Goal: Complete application form: Complete application form

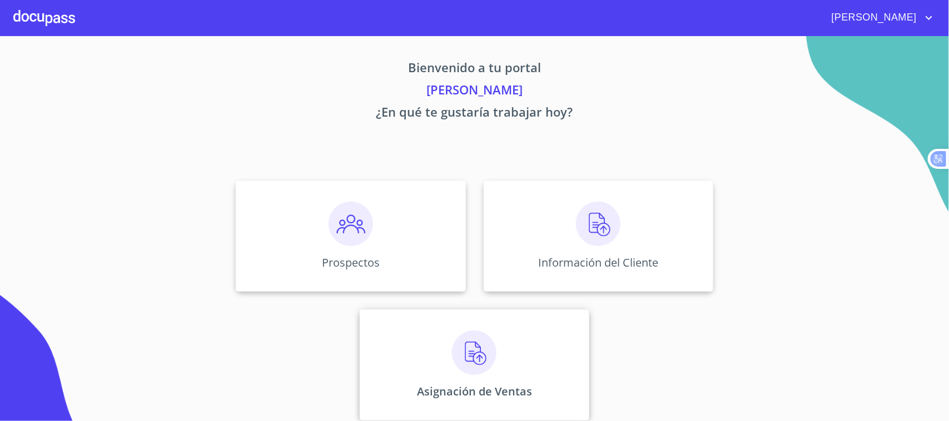
click at [470, 367] on img at bounding box center [474, 353] width 44 height 44
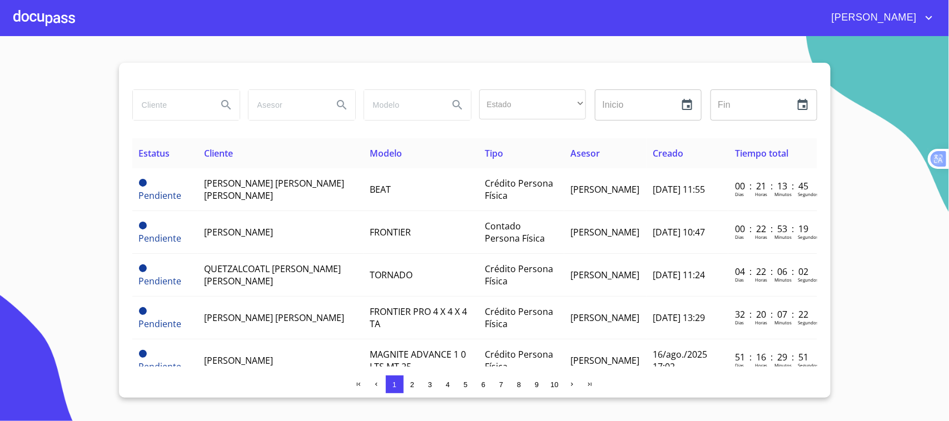
click at [431, 385] on span "3" at bounding box center [430, 385] width 4 height 8
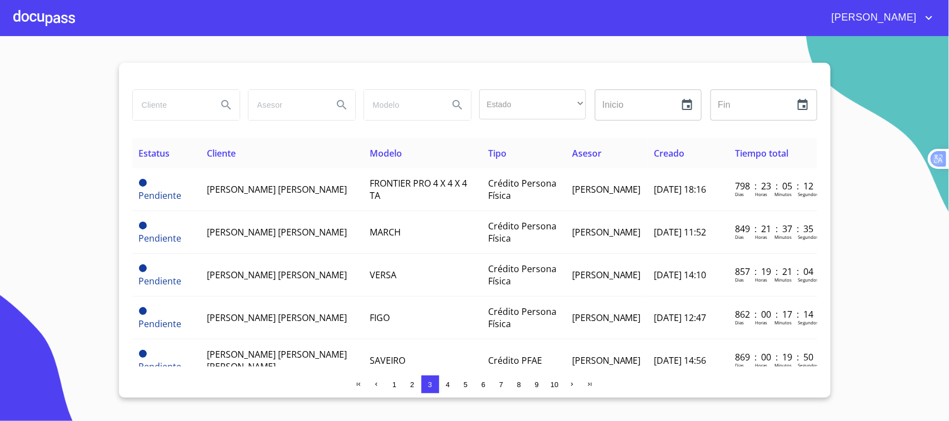
click at [395, 389] on span "1" at bounding box center [394, 384] width 9 height 9
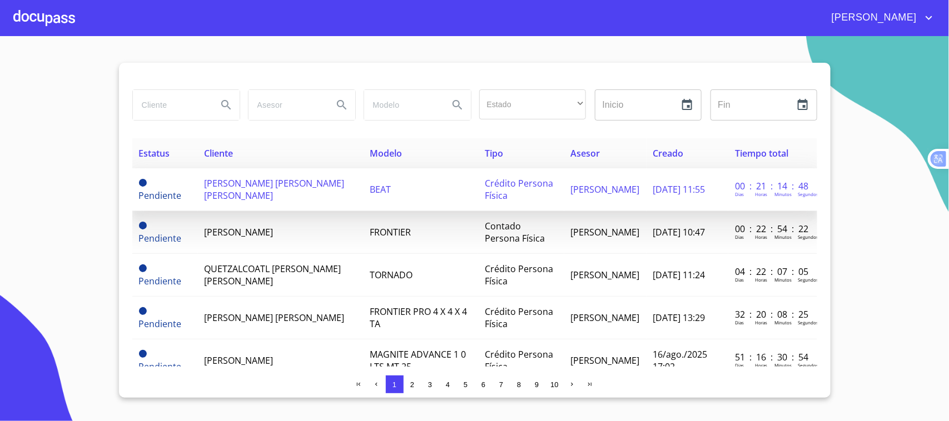
click at [299, 199] on td "[PERSON_NAME] [PERSON_NAME] [PERSON_NAME]" at bounding box center [281, 189] width 166 height 43
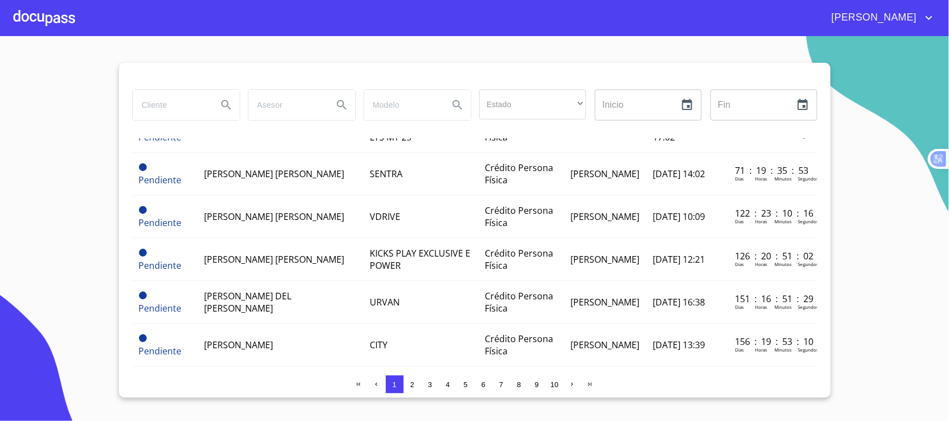
scroll to position [208, 0]
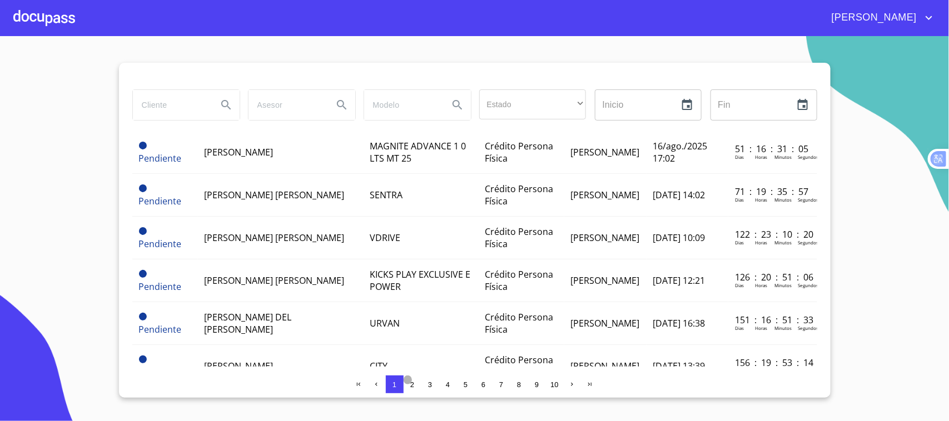
click at [412, 384] on span "2" at bounding box center [412, 385] width 4 height 8
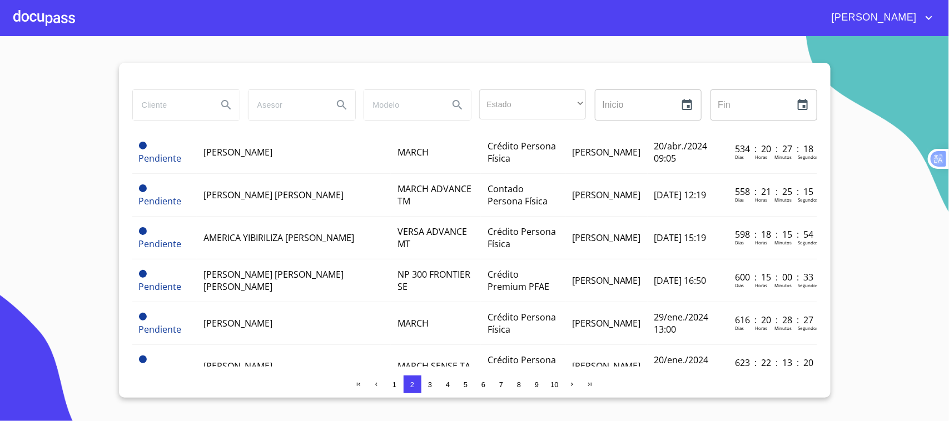
click at [170, 103] on input "search" at bounding box center [171, 105] width 76 height 30
type input "valera"
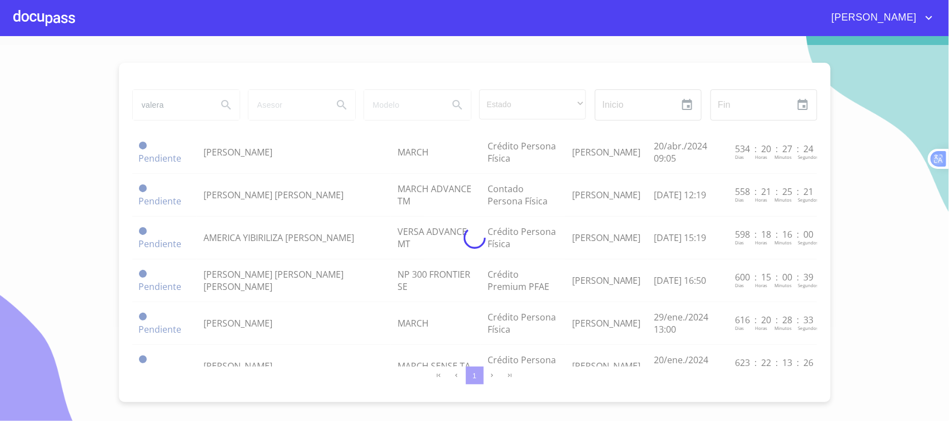
scroll to position [0, 0]
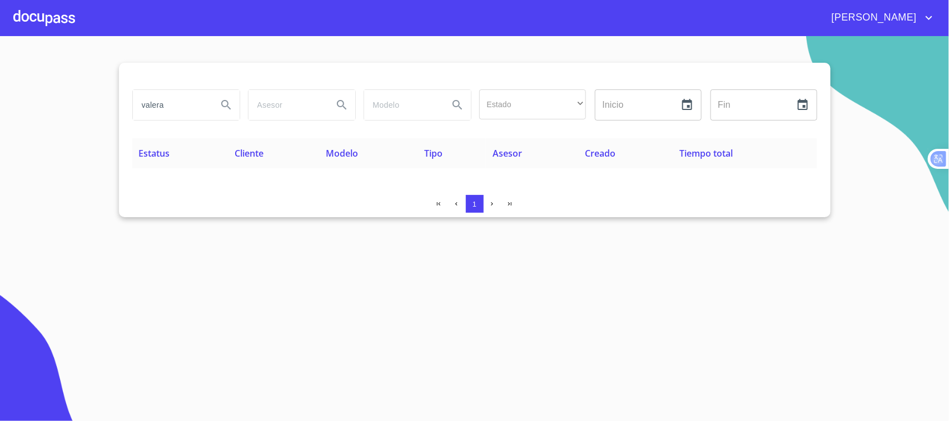
click at [31, 12] on div at bounding box center [44, 18] width 62 height 36
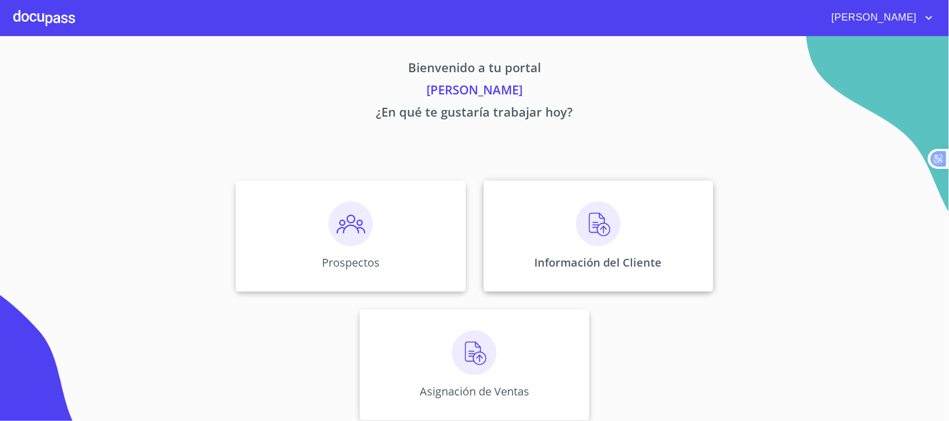
click at [591, 254] on div "Información del Cliente" at bounding box center [599, 236] width 230 height 111
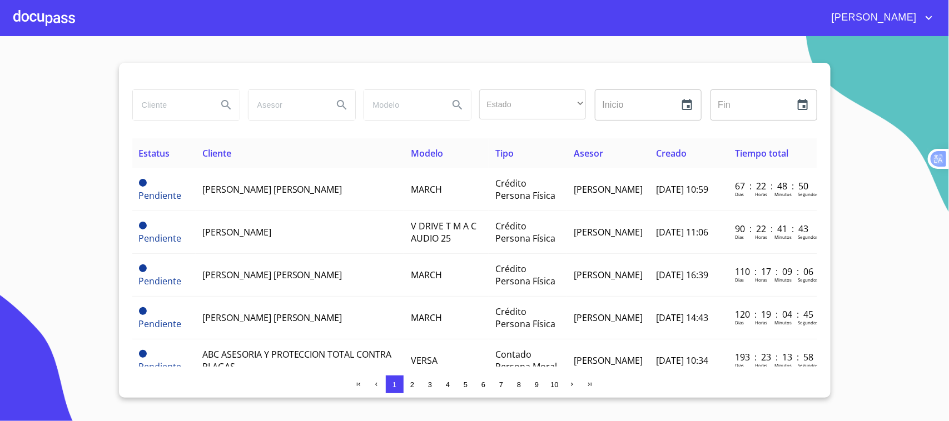
click at [430, 386] on span "3" at bounding box center [430, 385] width 4 height 8
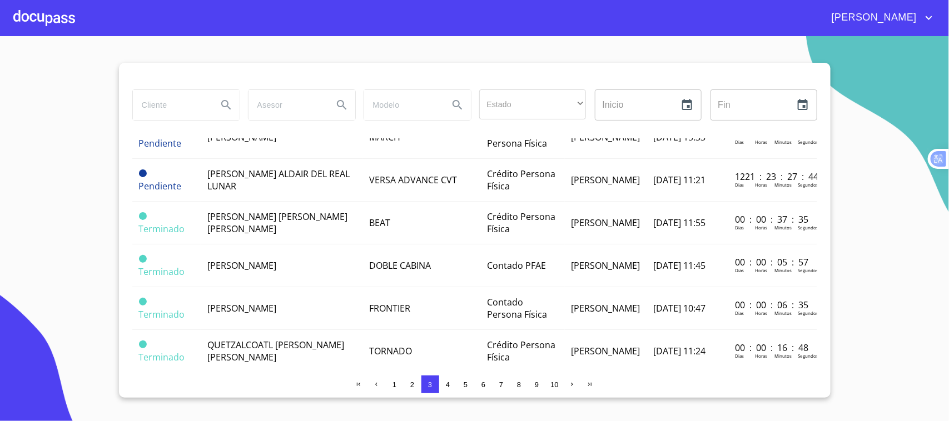
scroll to position [574, 0]
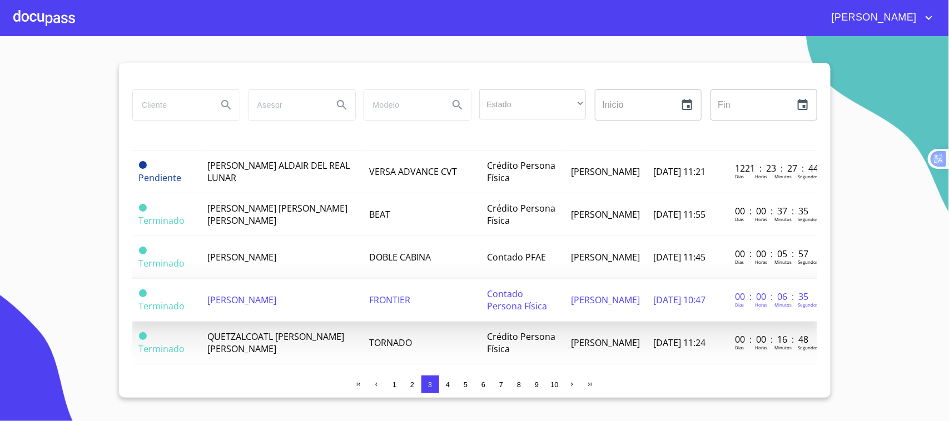
click at [420, 309] on td "FRONTIER" at bounding box center [420, 300] width 117 height 43
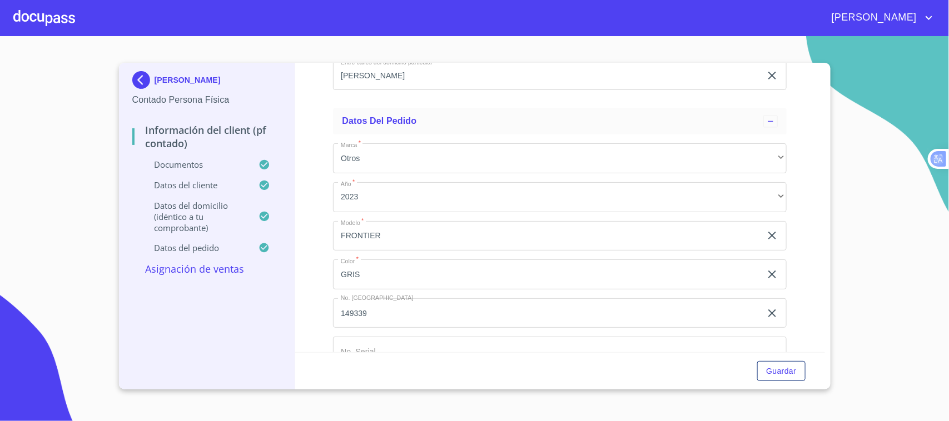
scroll to position [3013, 0]
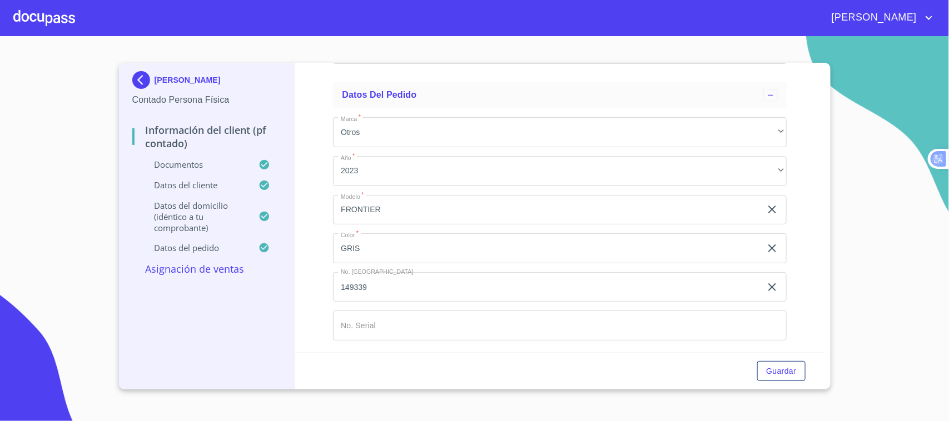
click at [552, 329] on input "Documento de identificación.   *" at bounding box center [560, 326] width 454 height 30
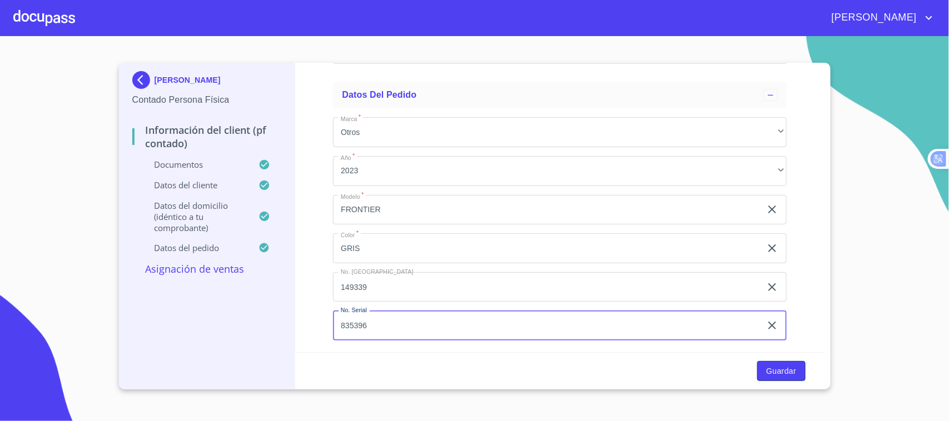
type input "835396"
click at [797, 374] on button "Guardar" at bounding box center [781, 371] width 48 height 21
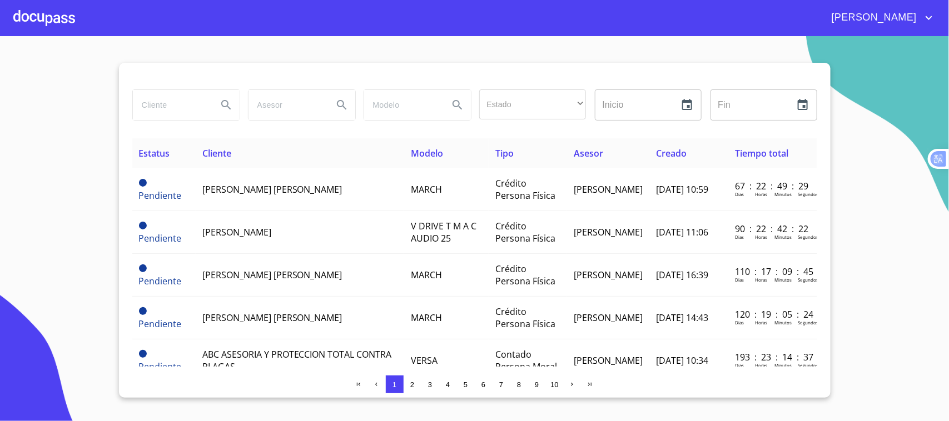
click at [42, 17] on div at bounding box center [44, 18] width 62 height 36
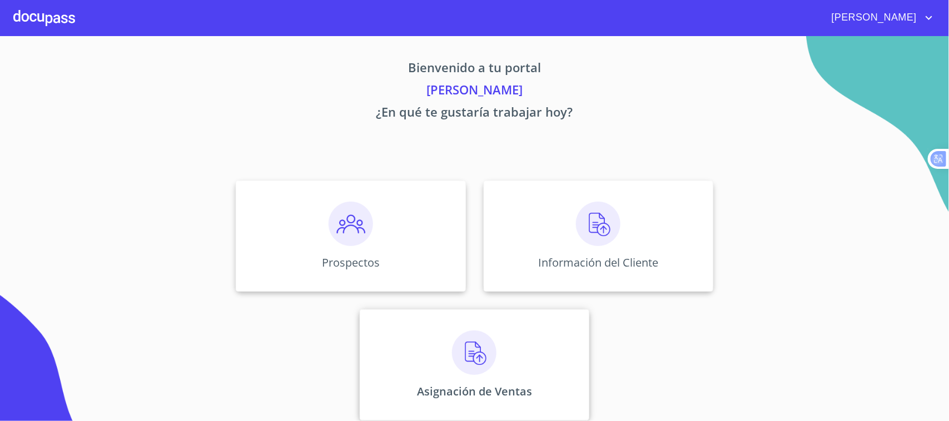
click at [493, 372] on div "Asignación de Ventas" at bounding box center [475, 365] width 230 height 111
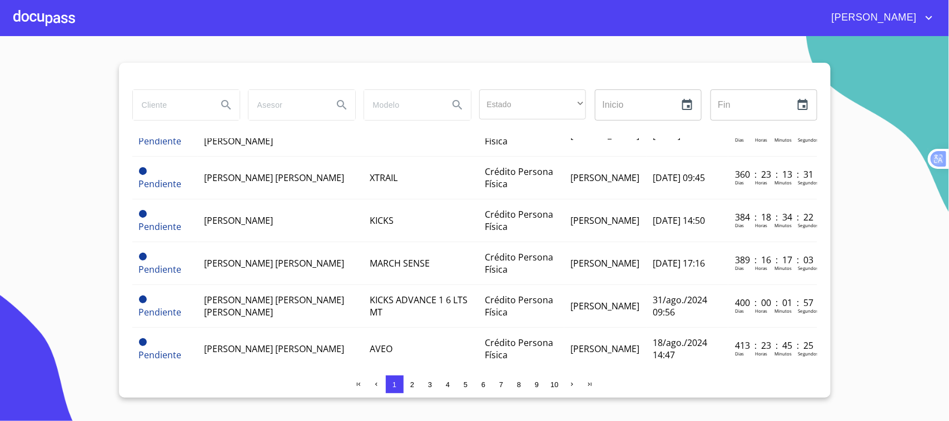
scroll to position [917, 0]
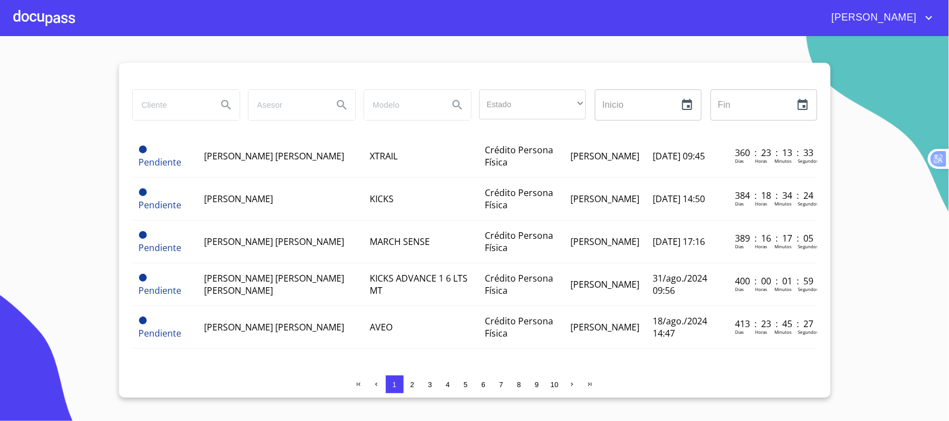
click at [411, 383] on span "2" at bounding box center [412, 385] width 4 height 8
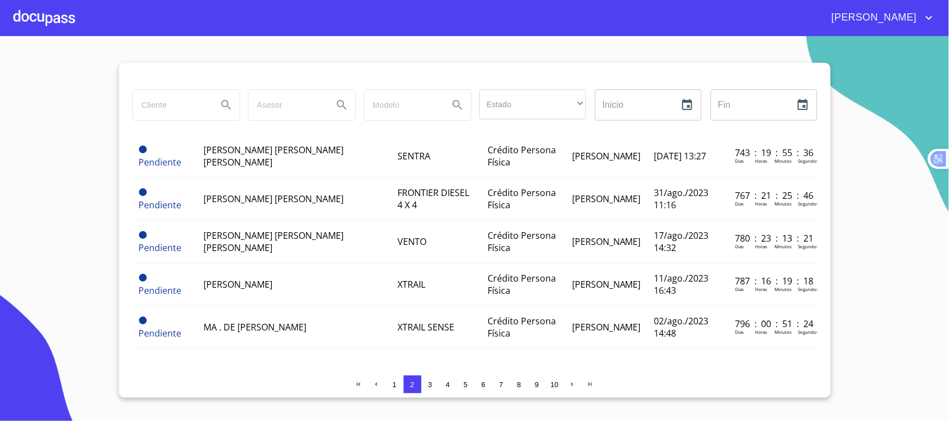
click at [430, 384] on span "3" at bounding box center [430, 385] width 4 height 8
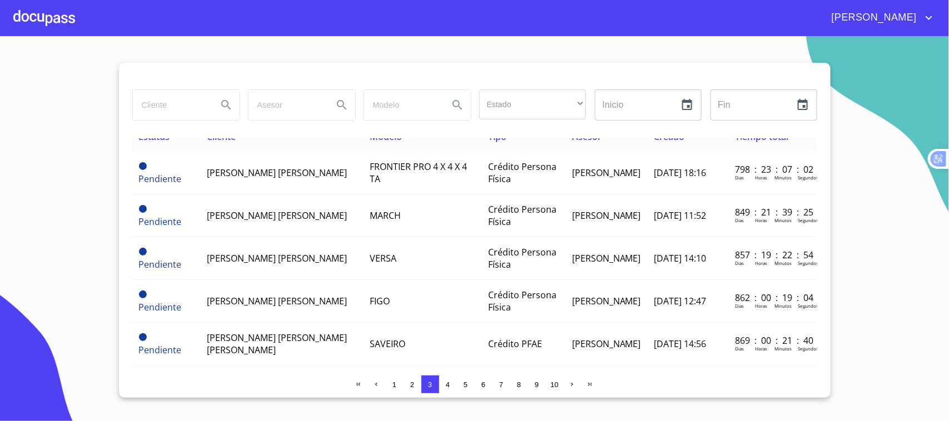
scroll to position [0, 0]
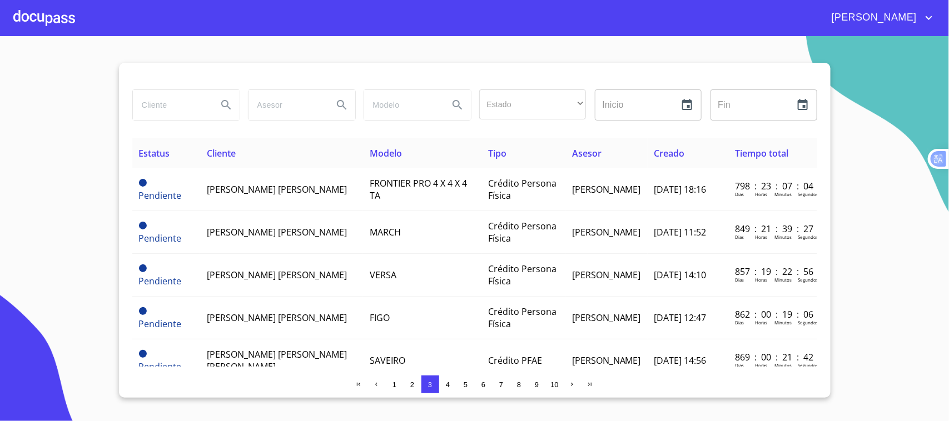
click at [165, 107] on input "search" at bounding box center [171, 105] width 76 height 30
type input "[PERSON_NAME]"
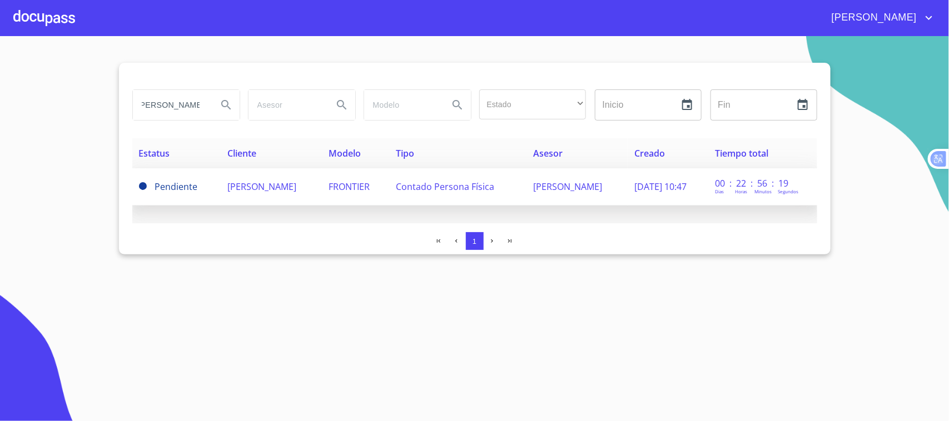
click at [296, 192] on span "[PERSON_NAME]" at bounding box center [261, 187] width 69 height 12
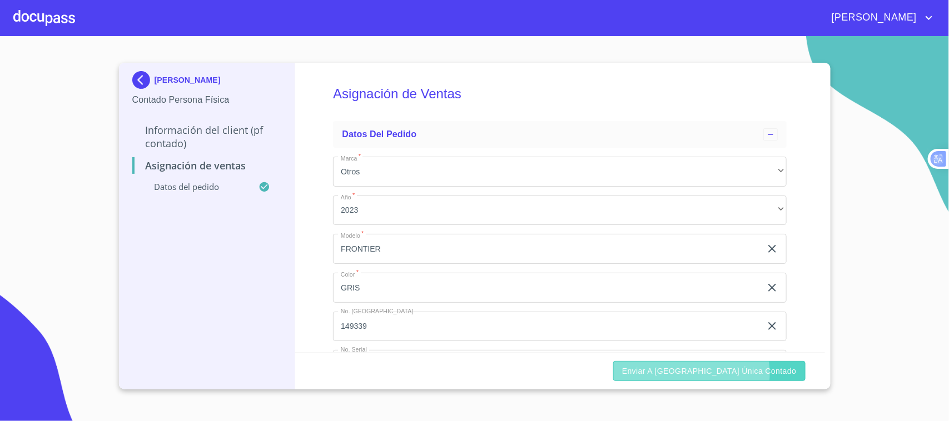
click at [739, 374] on span "Enviar a [GEOGRAPHIC_DATA] única contado" at bounding box center [709, 372] width 175 height 14
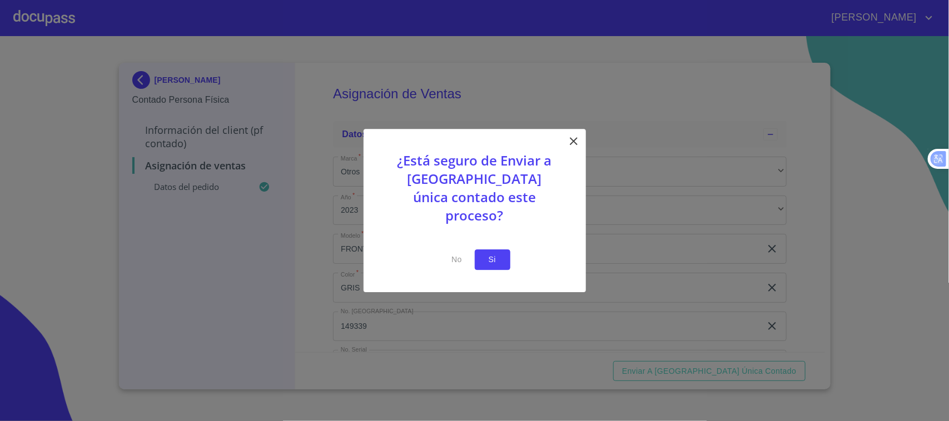
click at [498, 255] on span "Si" at bounding box center [493, 260] width 18 height 14
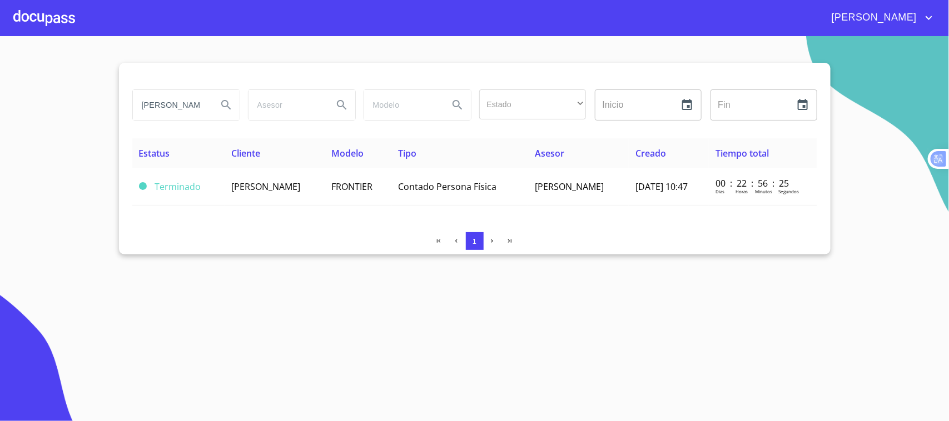
click at [46, 14] on div at bounding box center [44, 18] width 62 height 36
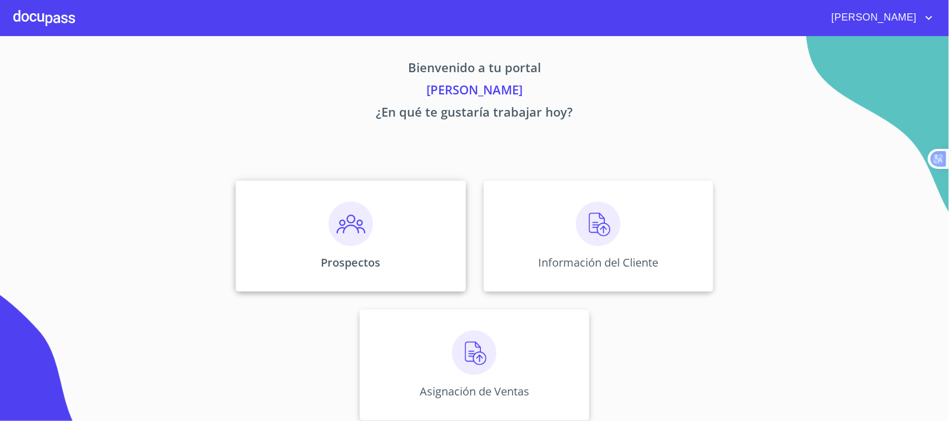
click at [304, 230] on div "Prospectos" at bounding box center [351, 236] width 230 height 111
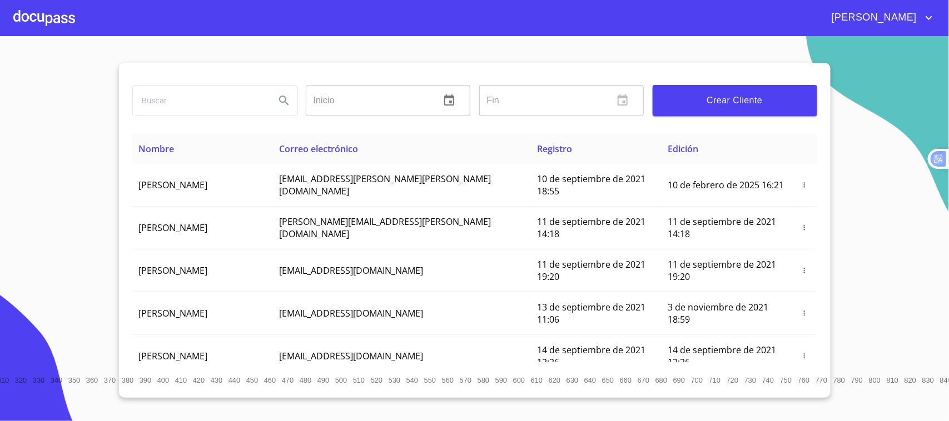
click at [732, 106] on span "Crear Cliente" at bounding box center [735, 101] width 147 height 16
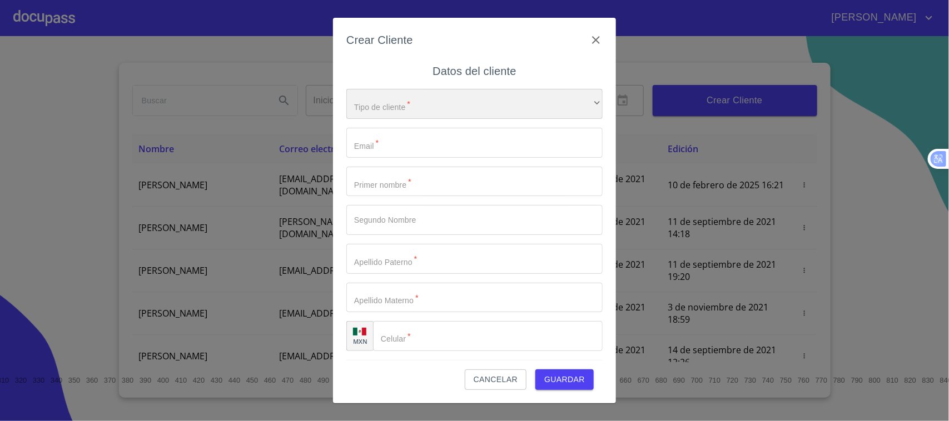
click at [526, 108] on div "​" at bounding box center [474, 104] width 256 height 30
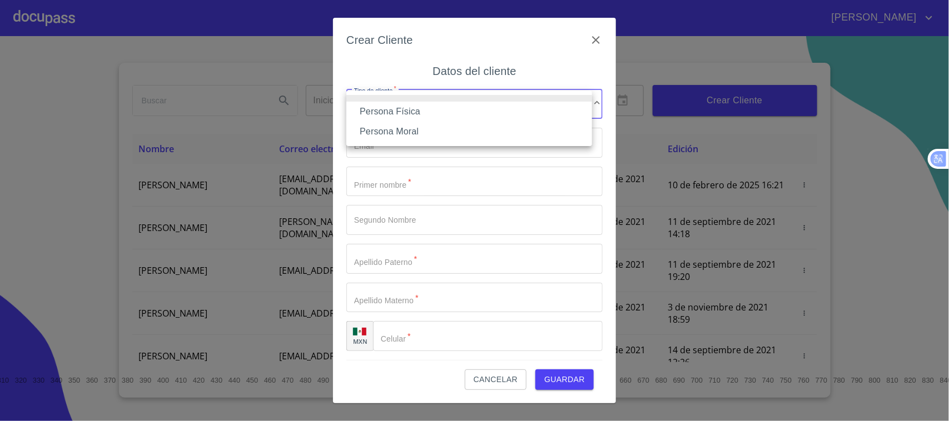
click at [442, 113] on li "Persona Física" at bounding box center [469, 112] width 246 height 20
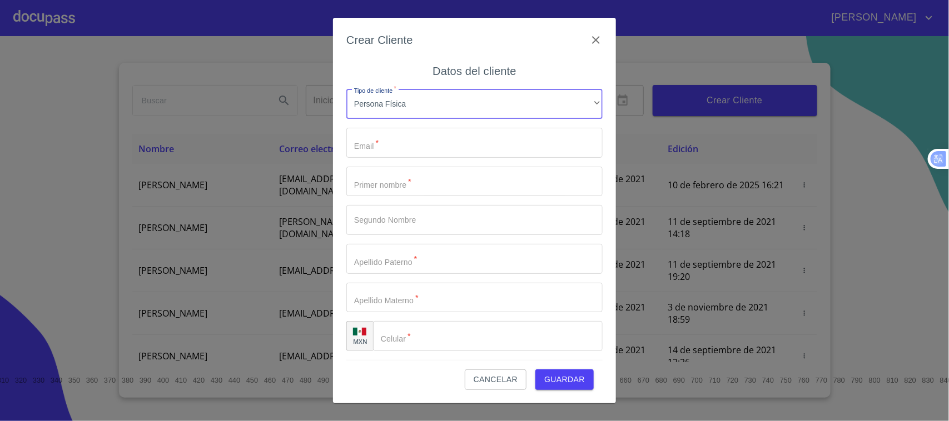
click at [426, 142] on input "Tipo de cliente   *" at bounding box center [474, 143] width 256 height 30
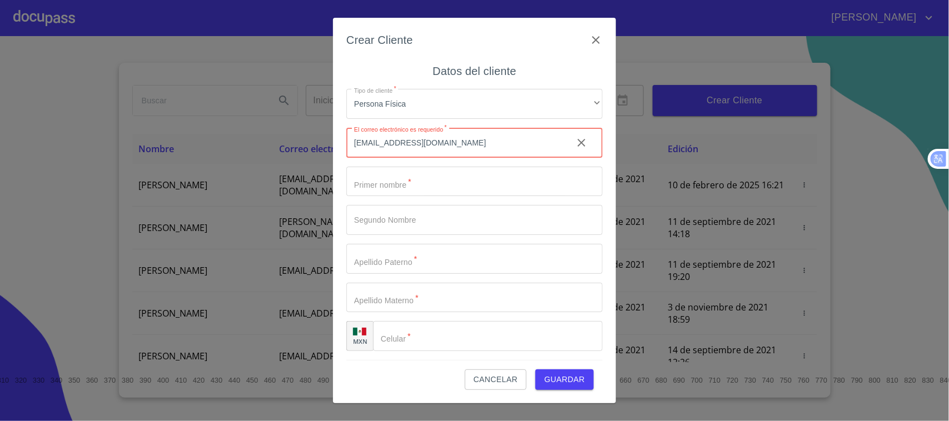
type input "[EMAIL_ADDRESS][DOMAIN_NAME]"
click at [446, 185] on input "Tipo de cliente   *" at bounding box center [474, 182] width 256 height 30
type input "[PERSON_NAME]"
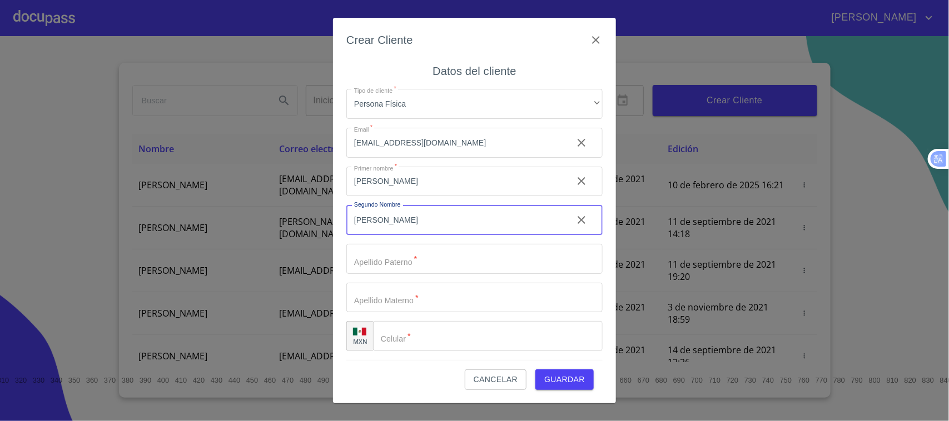
type input "[PERSON_NAME]"
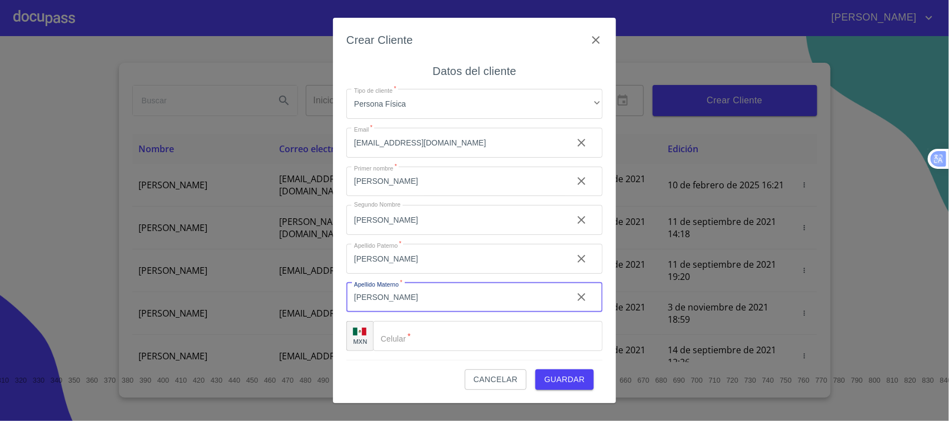
type input "[PERSON_NAME]"
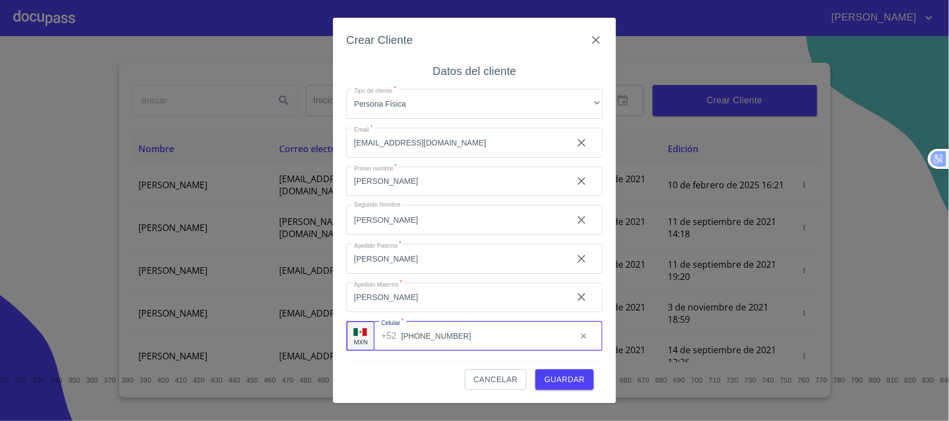
type input "[PHONE_NUMBER]"
click at [563, 378] on span "Guardar" at bounding box center [564, 380] width 41 height 14
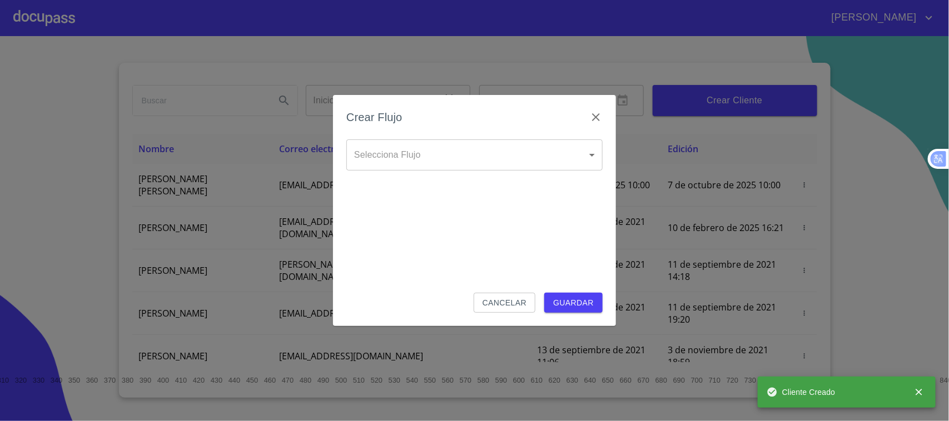
click at [425, 146] on body "[PERSON_NAME] ​ Fin ​ Crear Cliente Nombre Correo electrónico Registro Edición …" at bounding box center [474, 210] width 949 height 421
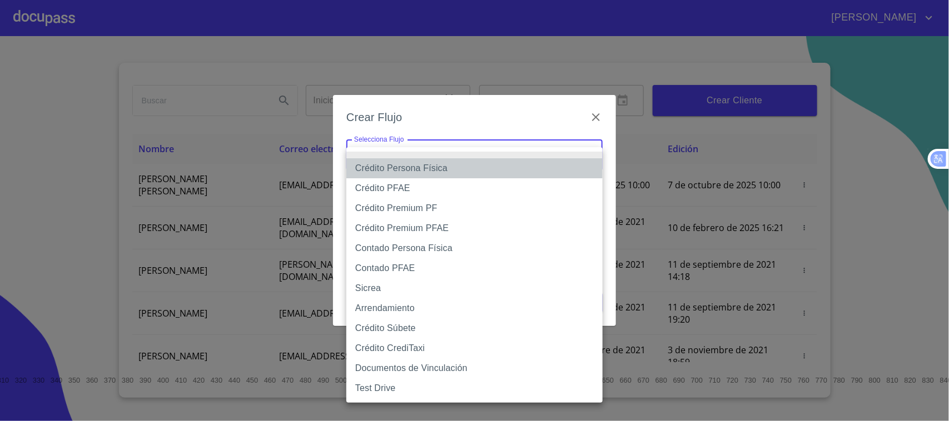
click at [438, 171] on li "Crédito Persona Física" at bounding box center [474, 168] width 256 height 20
type input "6009fb3c7d1714eb8809aa97"
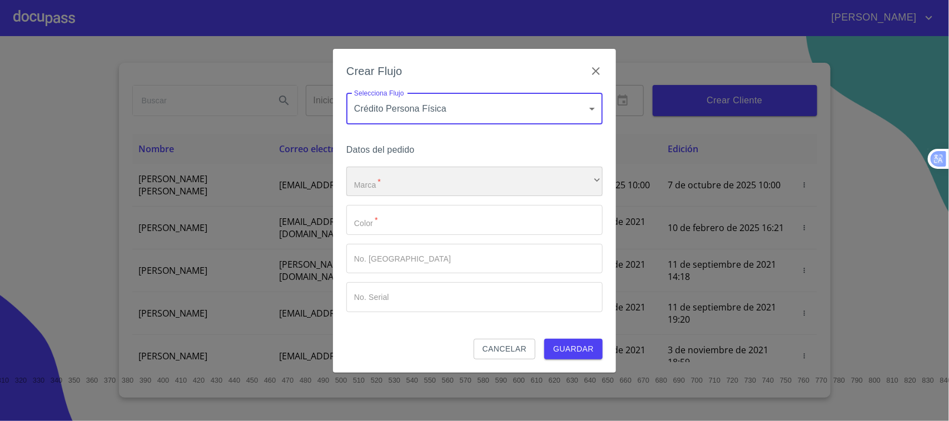
click at [416, 190] on div "​" at bounding box center [474, 182] width 256 height 30
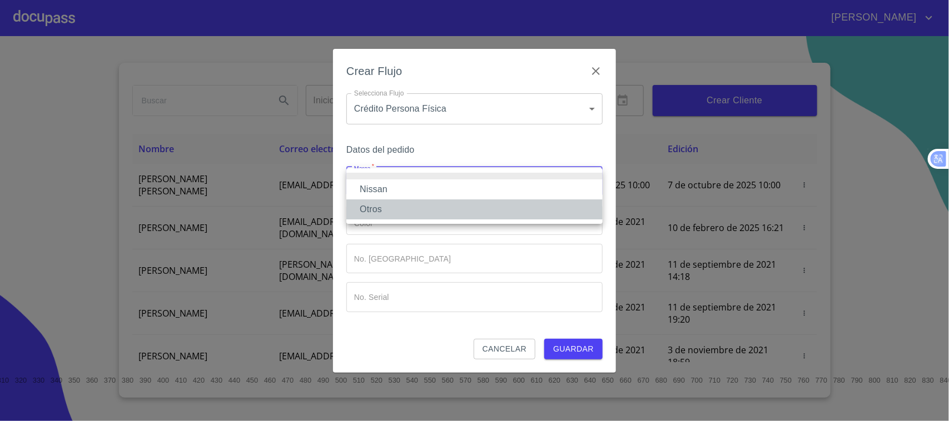
click at [398, 209] on li "Otros" at bounding box center [474, 210] width 256 height 20
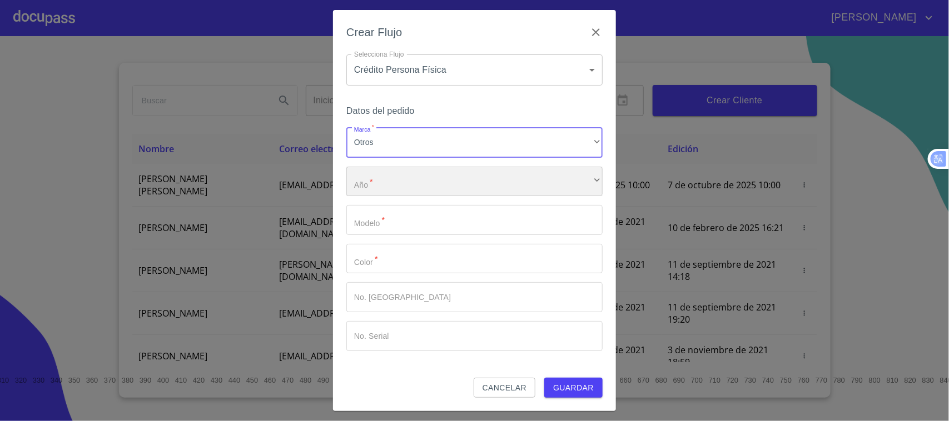
click at [399, 191] on div "​" at bounding box center [474, 182] width 256 height 30
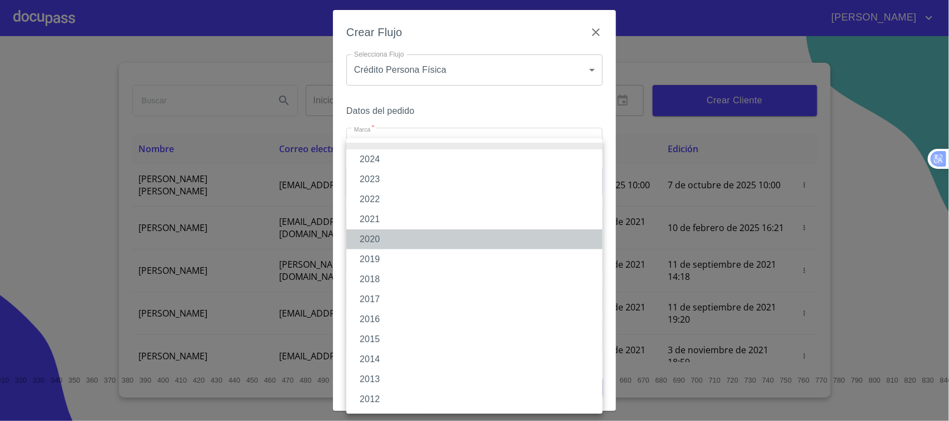
click at [376, 236] on li "2020" at bounding box center [474, 240] width 256 height 20
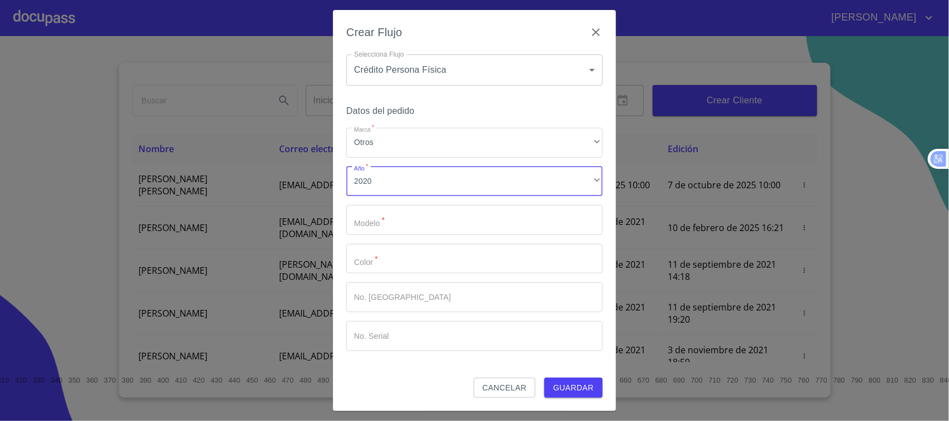
click at [391, 218] on input "Marca   *" at bounding box center [474, 220] width 256 height 30
type input "BEAT"
type input "GRIS"
click at [593, 390] on span "Guardar" at bounding box center [573, 388] width 41 height 14
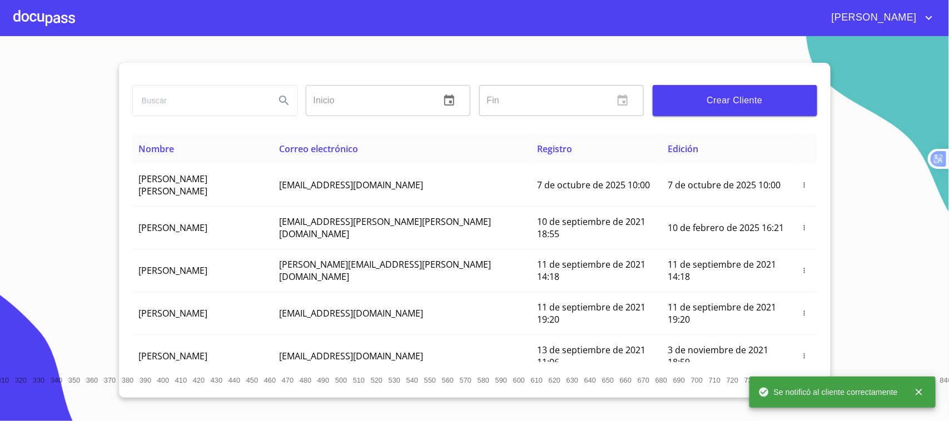
click at [61, 18] on div at bounding box center [44, 18] width 62 height 36
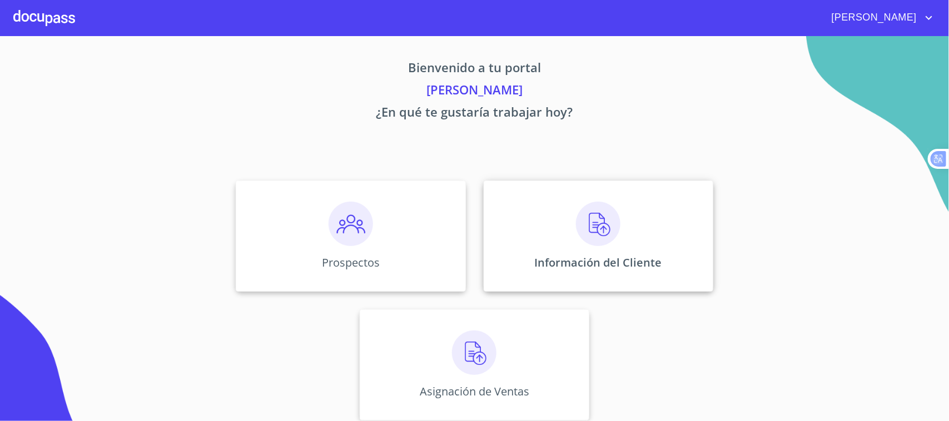
click at [618, 257] on p "Información del Cliente" at bounding box center [598, 262] width 127 height 15
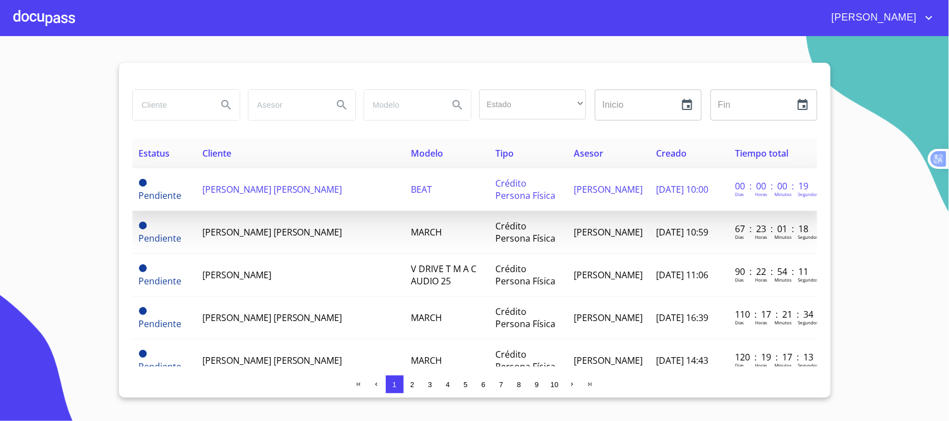
click at [326, 196] on span "[PERSON_NAME] [PERSON_NAME]" at bounding box center [272, 189] width 140 height 12
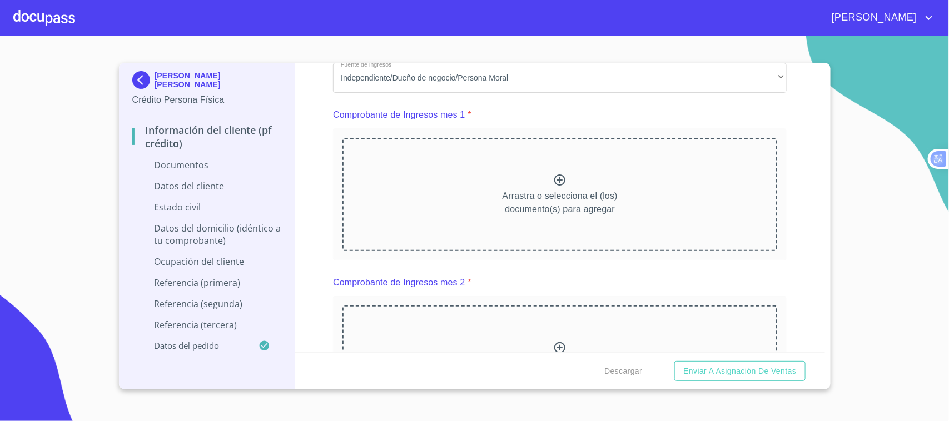
scroll to position [480, 0]
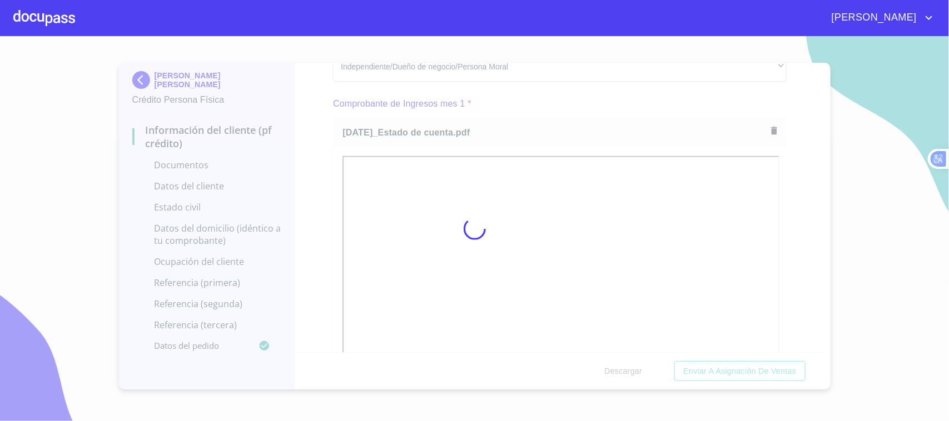
click at [534, 120] on div at bounding box center [474, 228] width 949 height 385
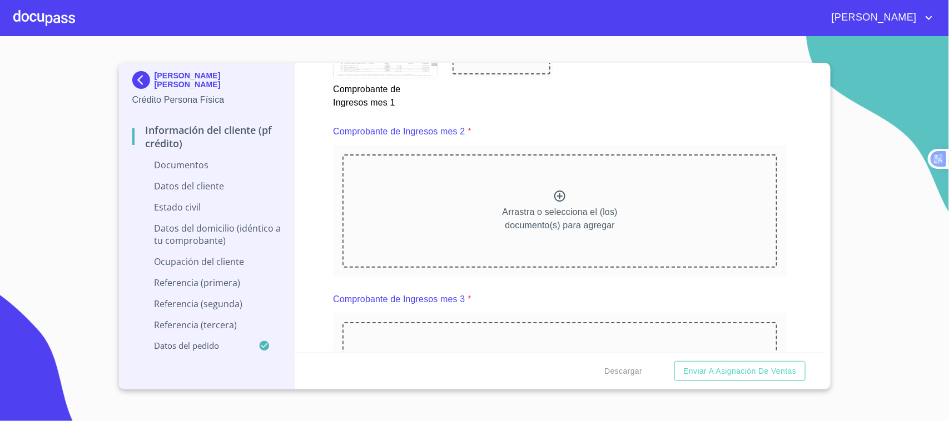
scroll to position [984, 0]
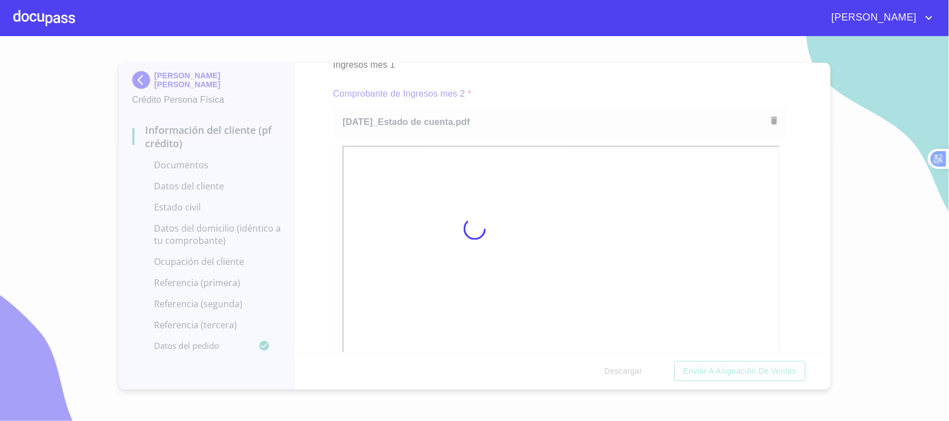
click at [543, 96] on div at bounding box center [474, 228] width 949 height 385
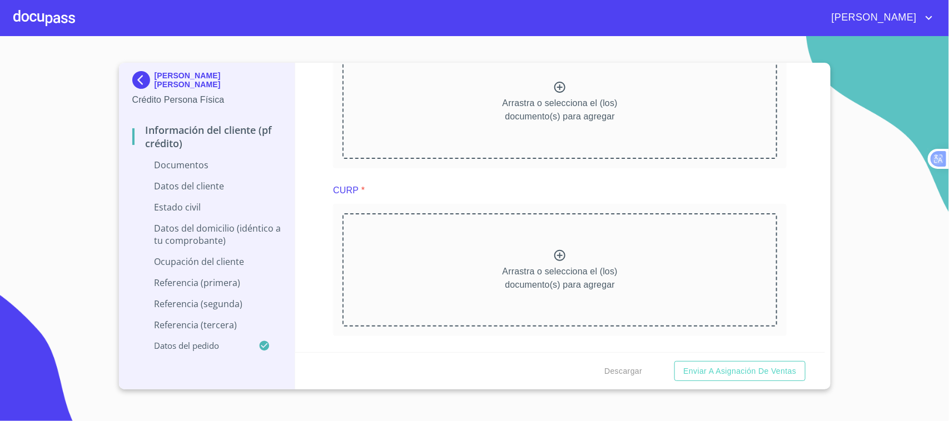
scroll to position [1469, 0]
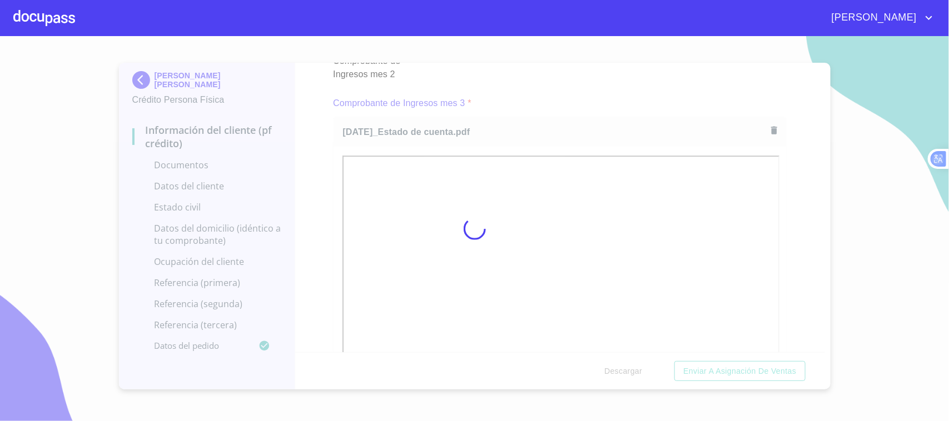
click at [557, 78] on div at bounding box center [474, 228] width 949 height 385
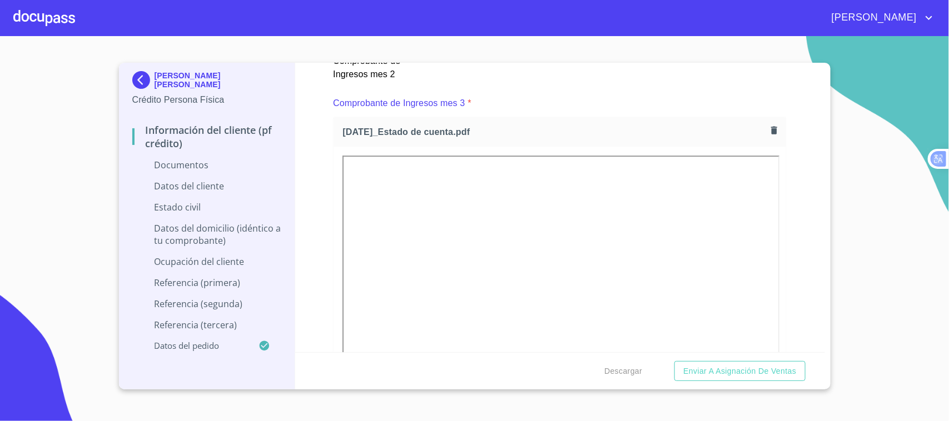
drag, startPoint x: 819, startPoint y: 153, endPoint x: 819, endPoint y: 167, distance: 14.5
click at [782, 93] on div "Información del cliente (PF crédito) Documentos Documento de identificación.   …" at bounding box center [560, 208] width 530 height 290
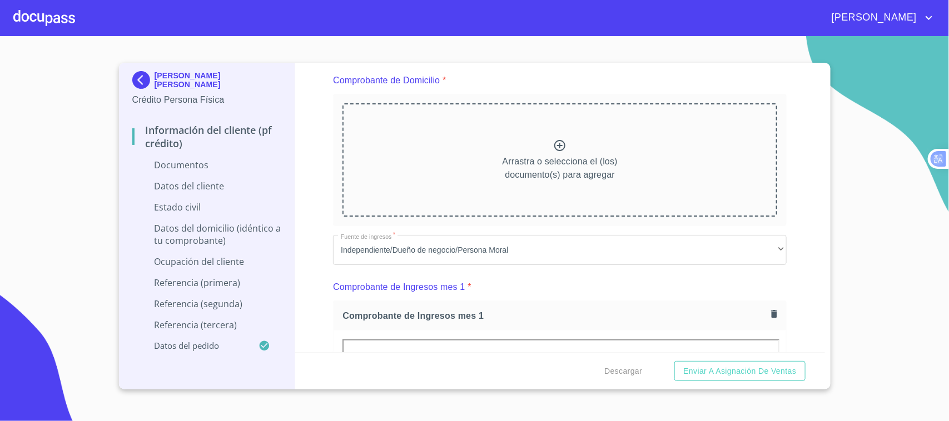
scroll to position [254, 0]
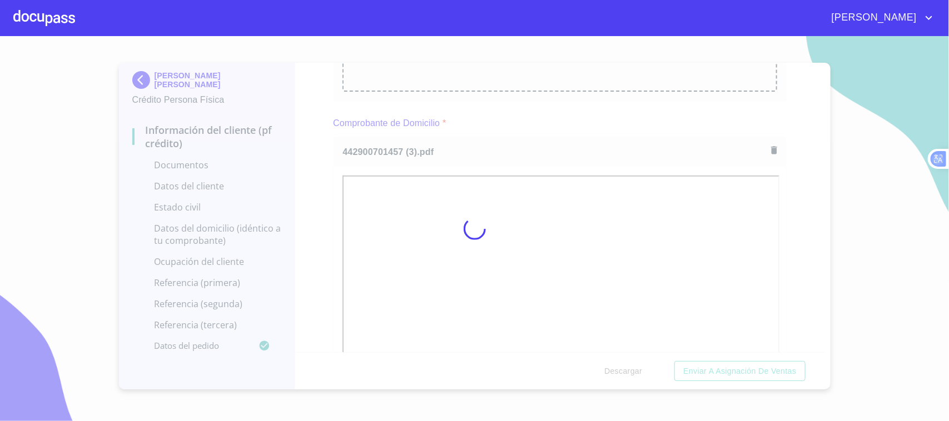
click at [545, 135] on div at bounding box center [474, 228] width 949 height 385
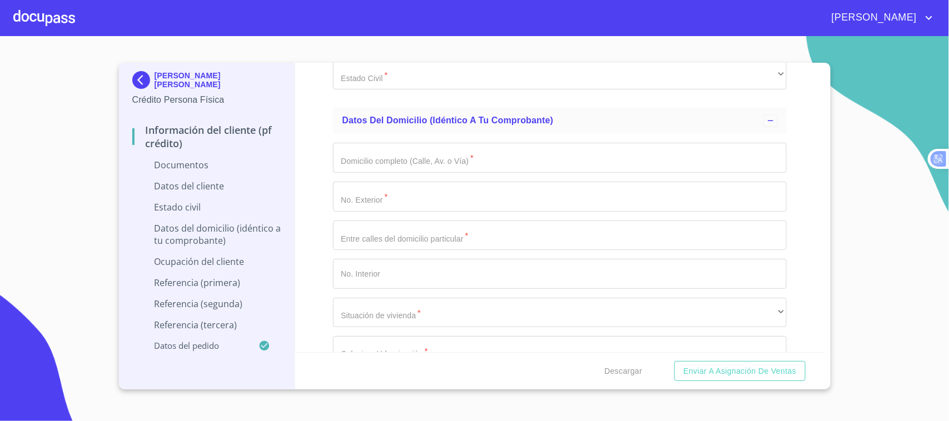
scroll to position [3225, 0]
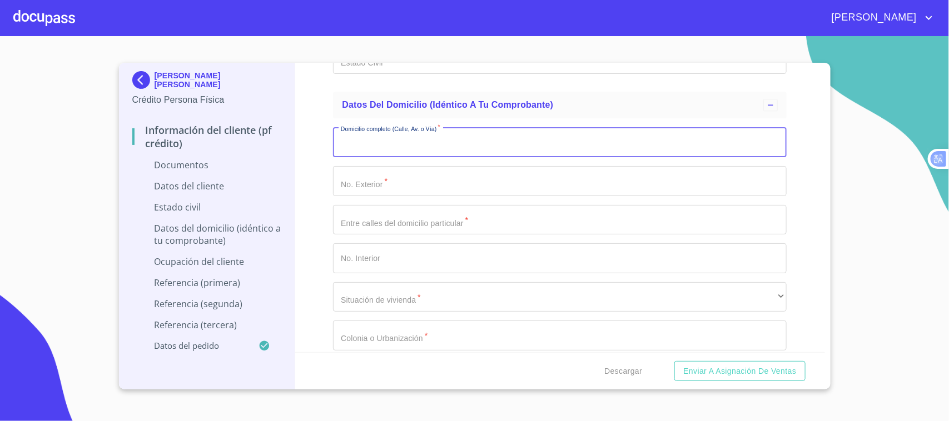
click at [555, 142] on input "Documento de identificación.   *" at bounding box center [560, 142] width 454 height 30
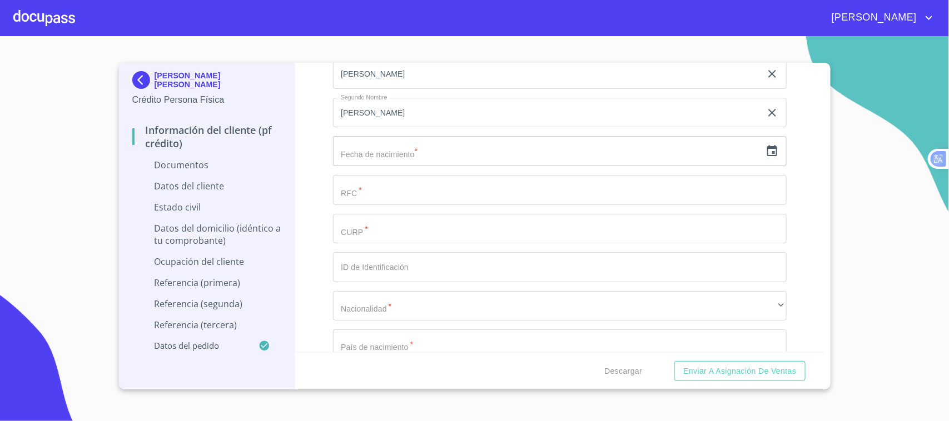
scroll to position [2764, 0]
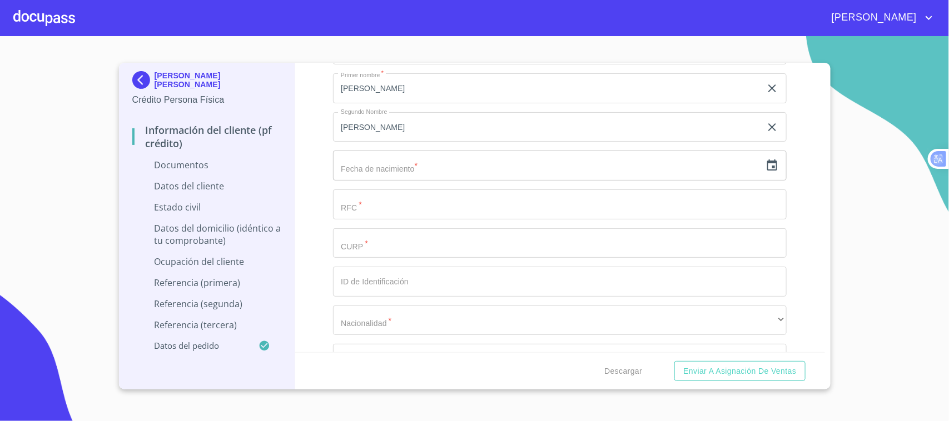
click at [450, 198] on input "Documento de identificación.   *" at bounding box center [560, 205] width 454 height 30
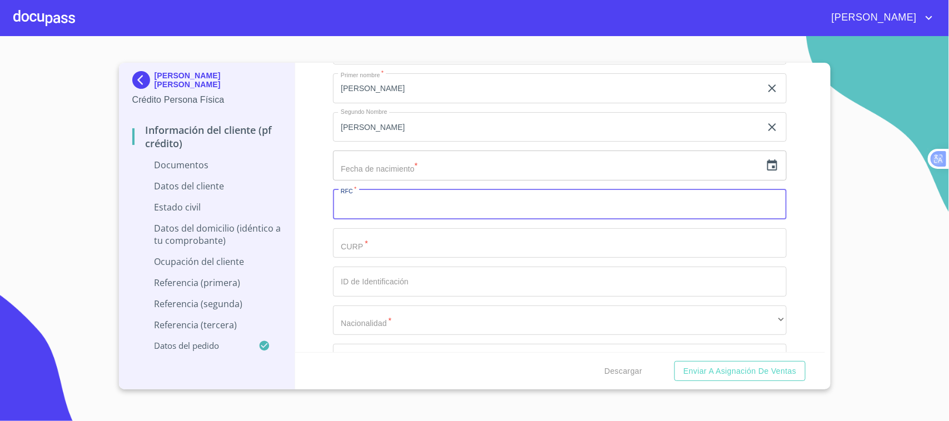
paste input "ÂÁÇÓÙÒÑÒÑÐÉ÷Ù"
type input "Â"
type input "BAGL921210I79"
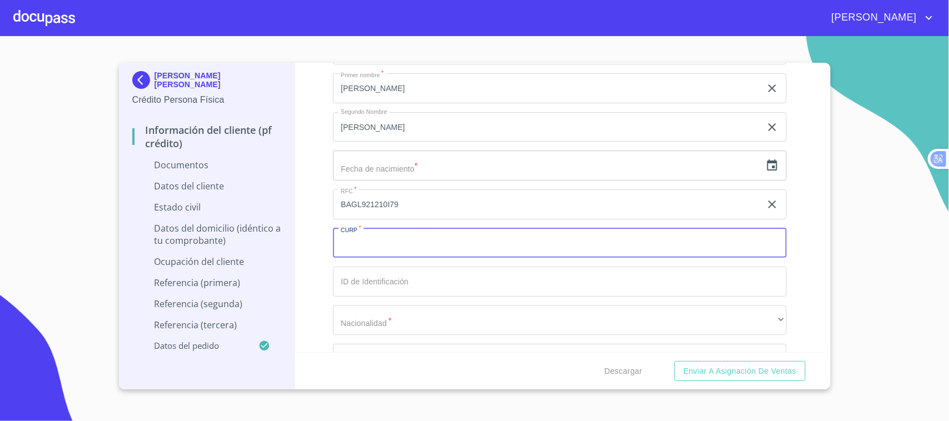
click at [405, 249] on input "Documento de identificación.   *" at bounding box center [560, 244] width 454 height 30
type input "BAGL921210MJCTRR08"
click at [380, 284] on input "Documento de identificación.   *" at bounding box center [560, 282] width 454 height 30
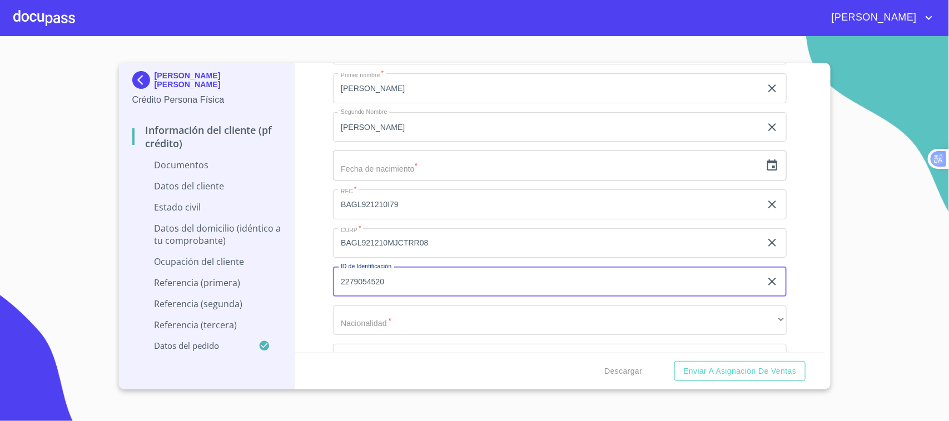
type input "2279054520"
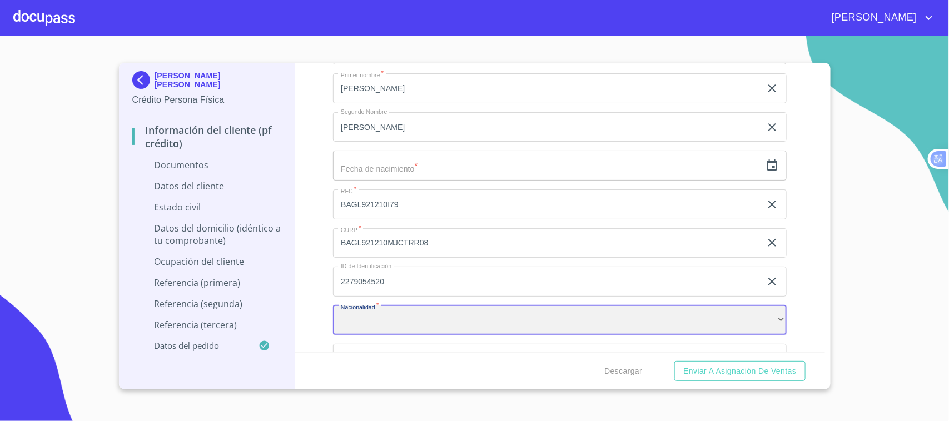
click at [381, 320] on div "​" at bounding box center [560, 321] width 454 height 30
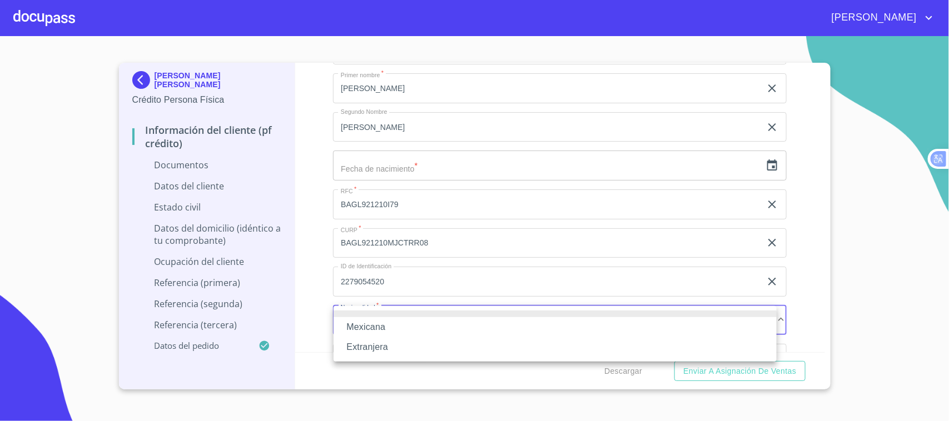
click at [382, 331] on li "Mexicana" at bounding box center [555, 327] width 443 height 20
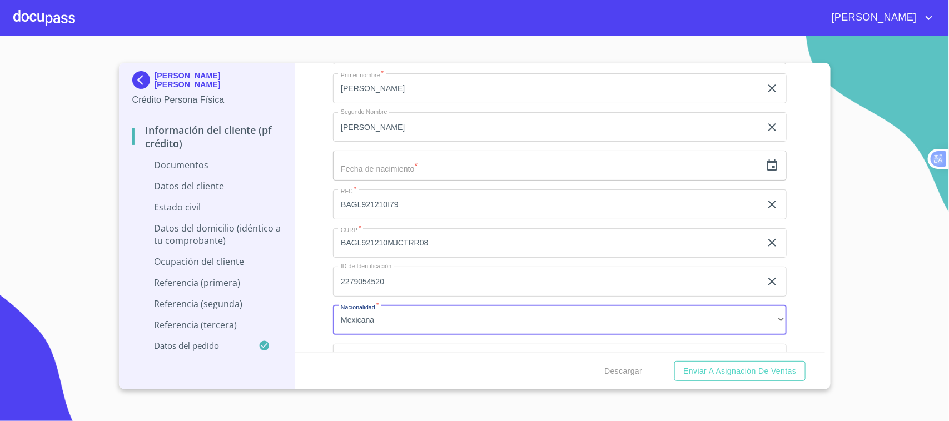
click at [531, 168] on input "text" at bounding box center [547, 166] width 428 height 30
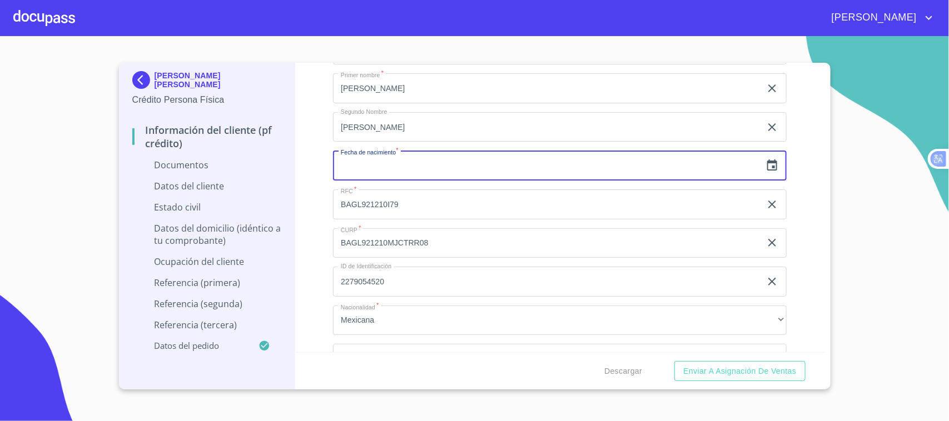
click at [766, 164] on icon "button" at bounding box center [772, 165] width 13 height 13
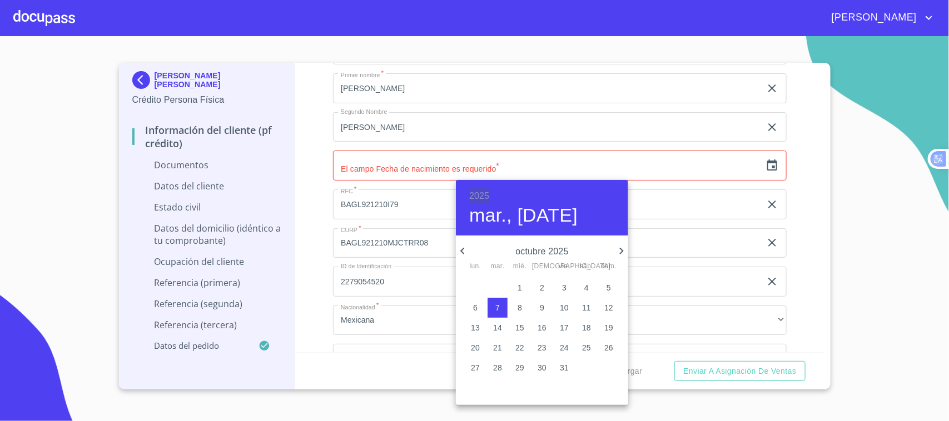
click at [481, 192] on h6 "2025" at bounding box center [479, 196] width 20 height 16
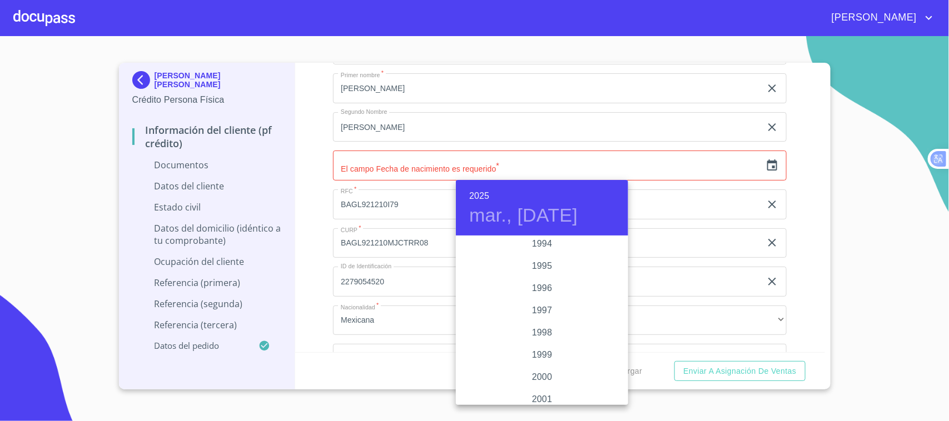
scroll to position [1479, 0]
click at [546, 257] on div "1992" at bounding box center [542, 259] width 172 height 22
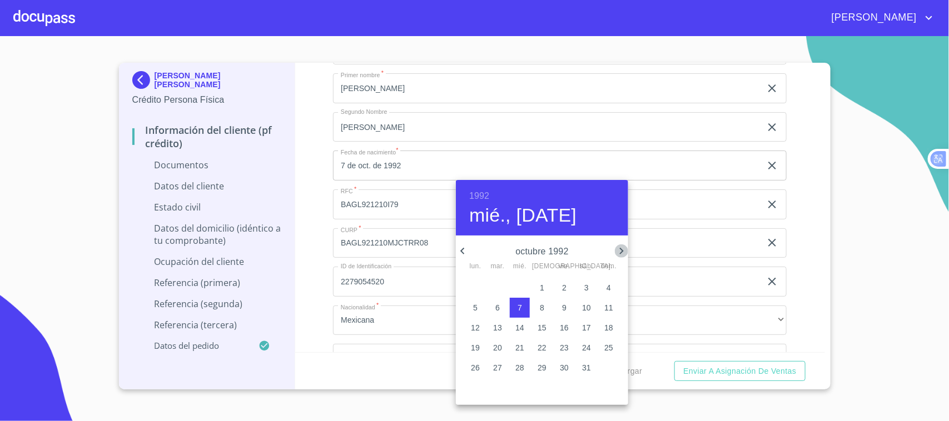
click at [621, 252] on icon "button" at bounding box center [621, 251] width 13 height 13
click at [619, 252] on icon "button" at bounding box center [621, 251] width 13 height 13
click at [543, 309] on p "10" at bounding box center [542, 307] width 9 height 11
type input "10 de dic. de 1992"
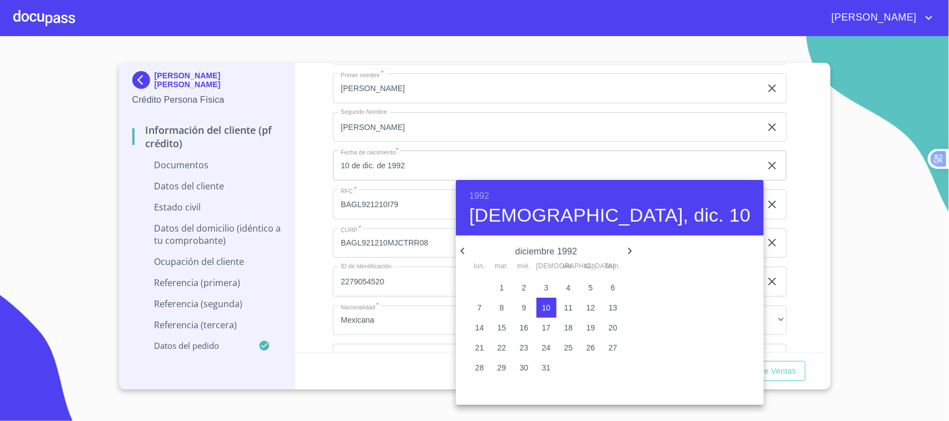
click at [326, 255] on div at bounding box center [474, 210] width 949 height 421
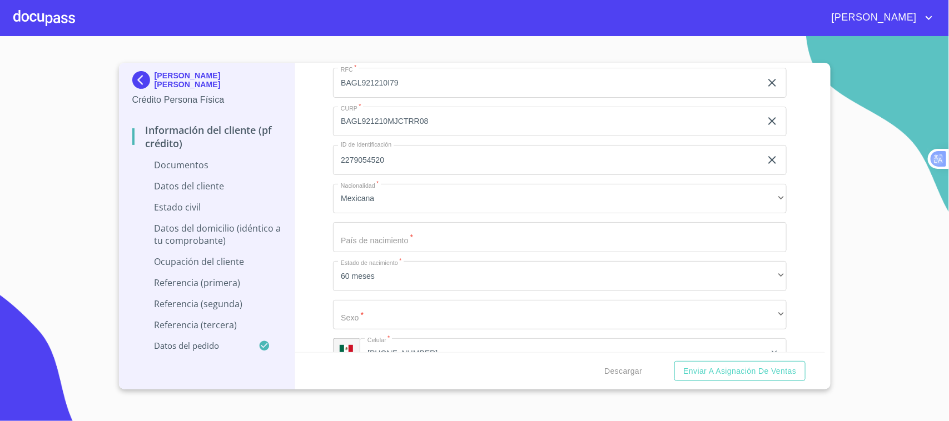
scroll to position [2900, 0]
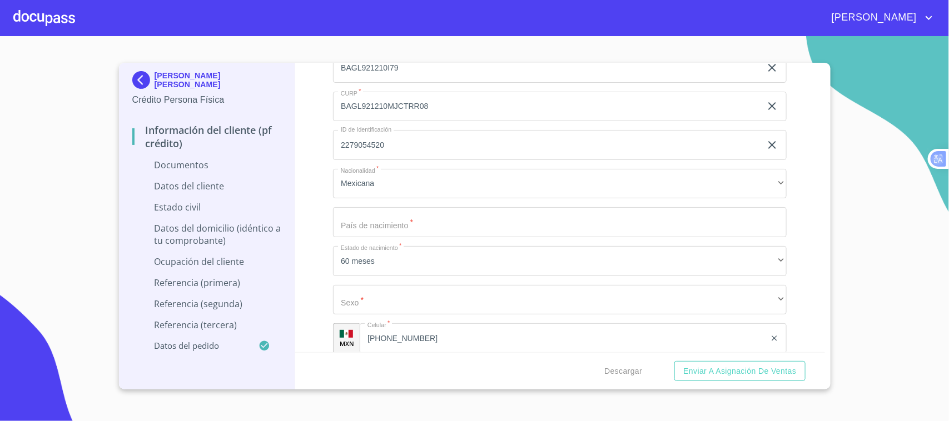
click at [448, 234] on input "Documento de identificación.   *" at bounding box center [560, 222] width 454 height 30
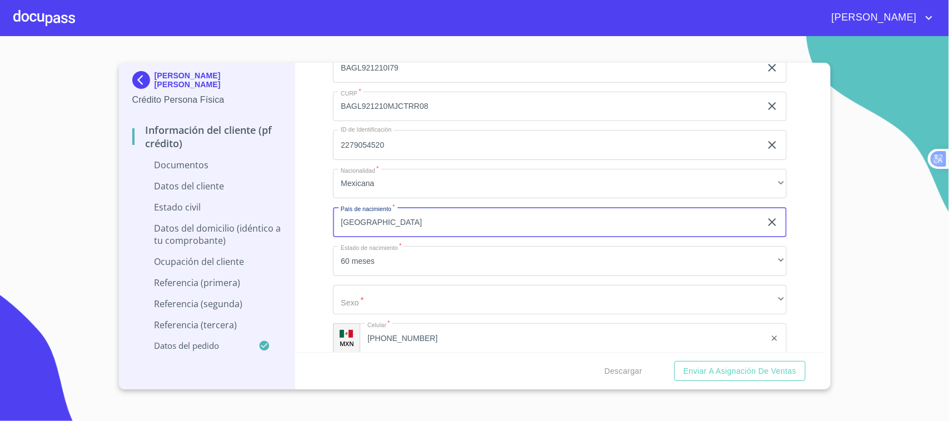
type input "[GEOGRAPHIC_DATA]"
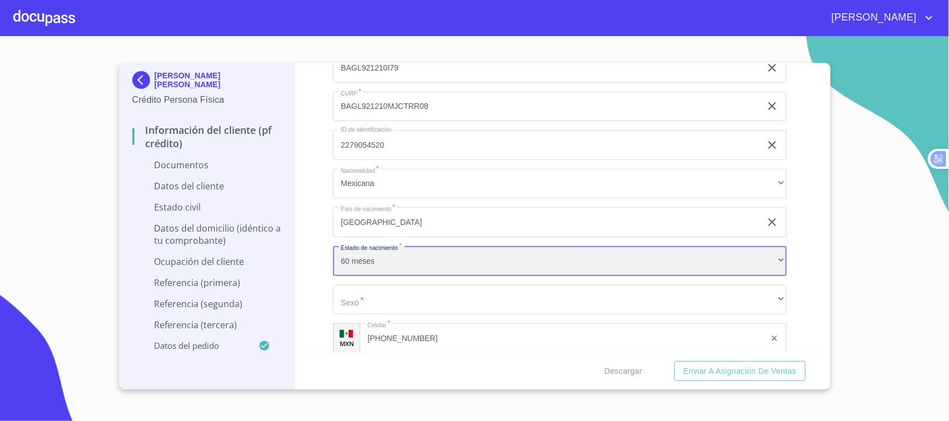
click at [426, 259] on div "60 meses" at bounding box center [560, 261] width 454 height 30
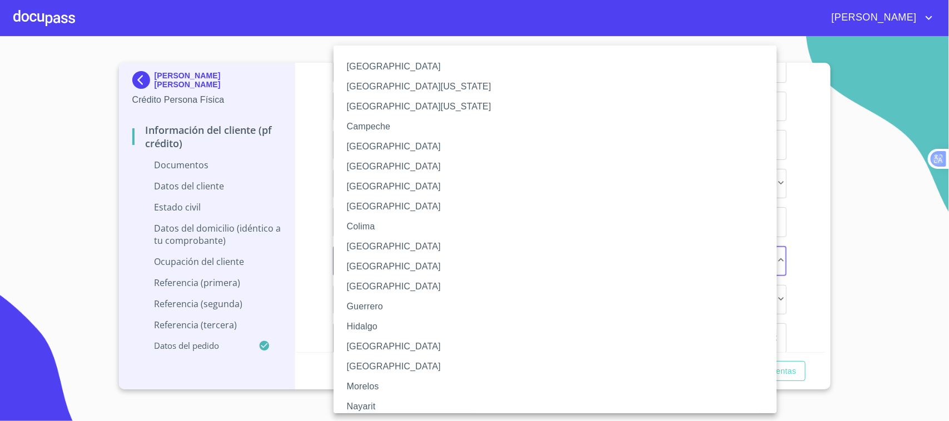
click at [367, 346] on li "[GEOGRAPHIC_DATA]" at bounding box center [561, 347] width 454 height 20
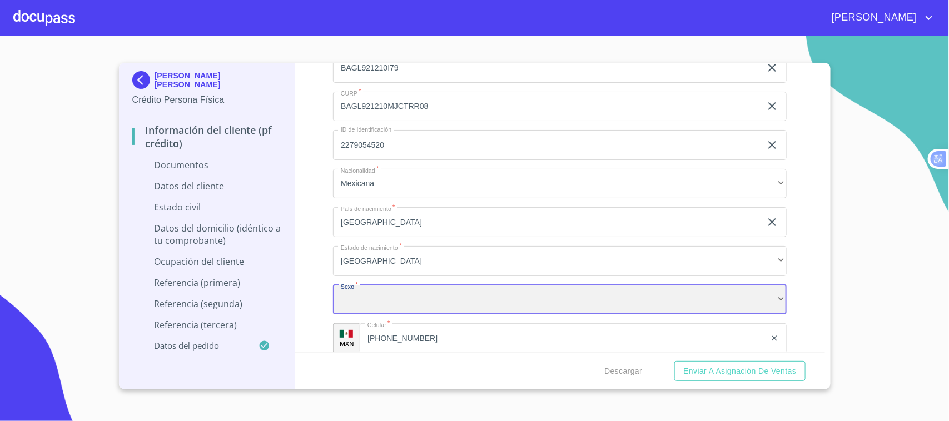
click at [403, 303] on div "​" at bounding box center [560, 300] width 454 height 30
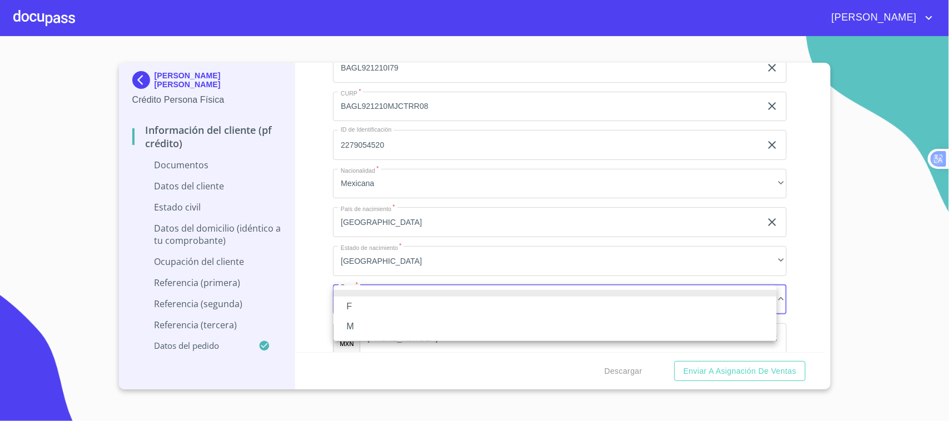
click at [359, 304] on li "F" at bounding box center [555, 307] width 443 height 20
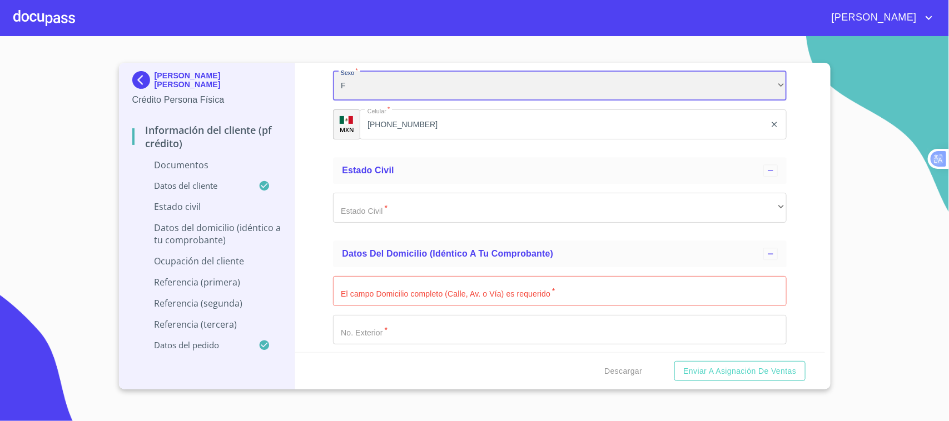
scroll to position [3130, 0]
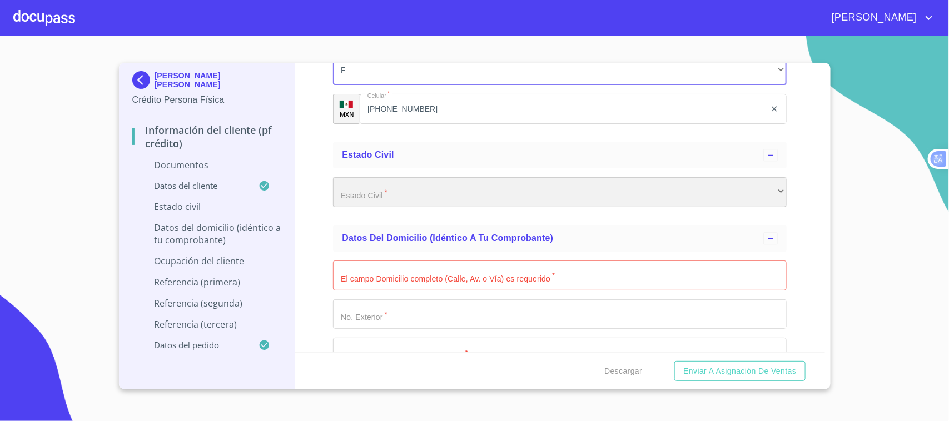
click at [444, 192] on div "​" at bounding box center [560, 192] width 454 height 30
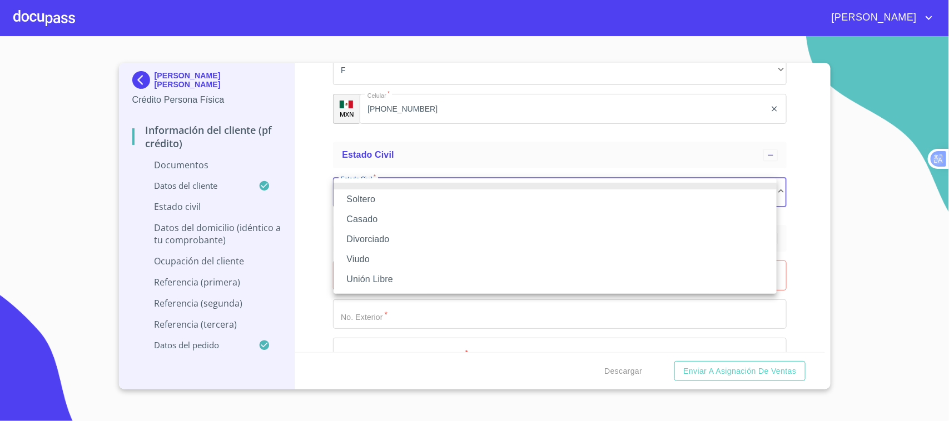
click at [396, 282] on li "Unión Libre" at bounding box center [555, 280] width 443 height 20
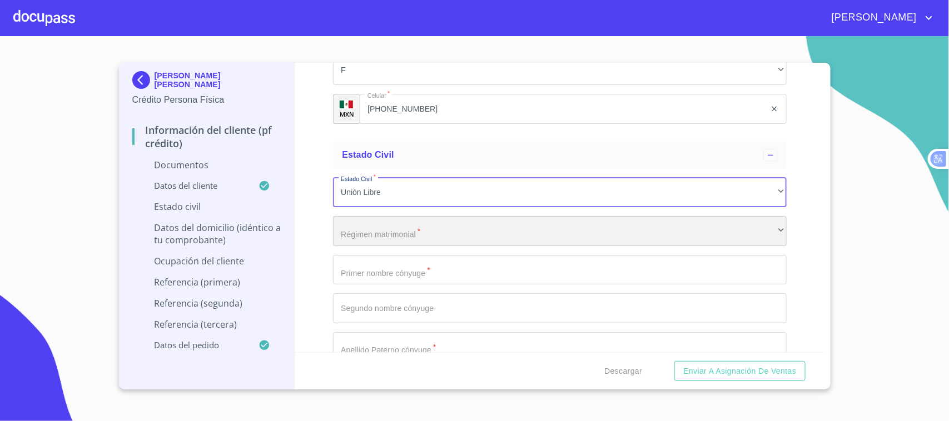
click at [498, 232] on div "​" at bounding box center [560, 231] width 454 height 30
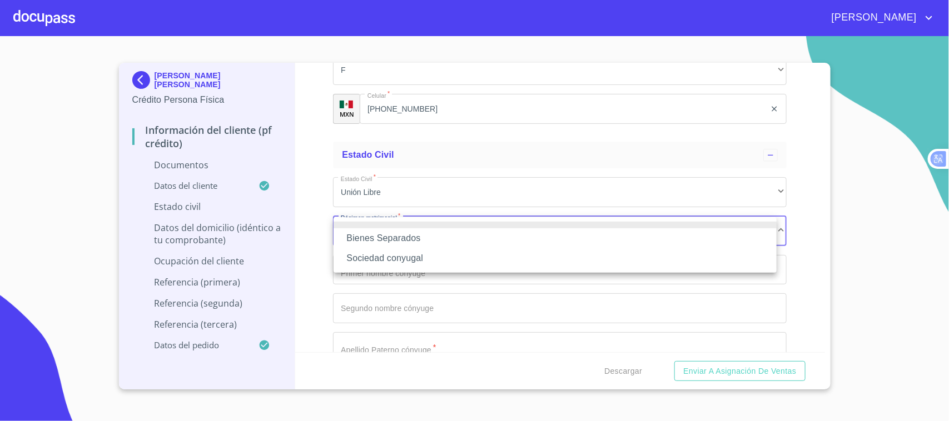
click at [420, 261] on li "Sociedad conyugal" at bounding box center [555, 259] width 443 height 20
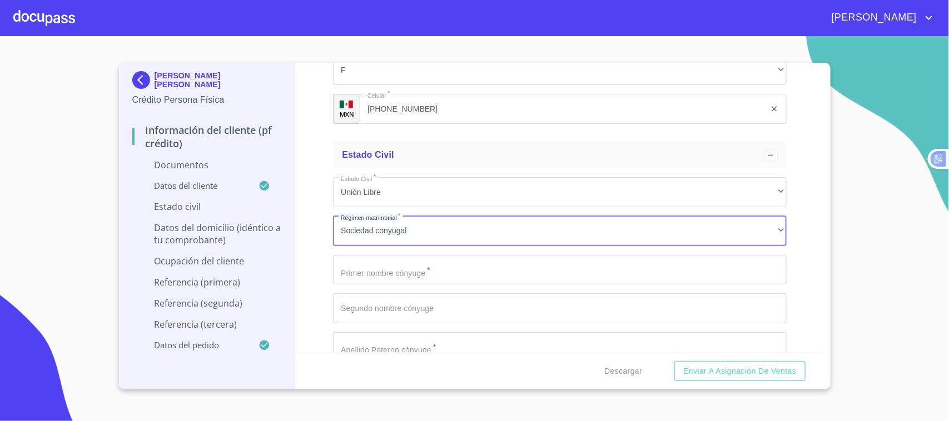
click at [432, 276] on input "Documento de identificación.   *" at bounding box center [560, 270] width 454 height 30
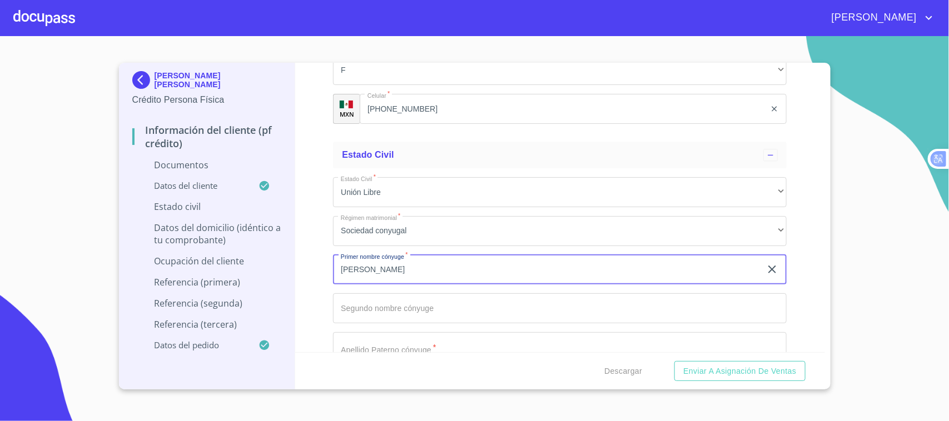
type input "[PERSON_NAME]"
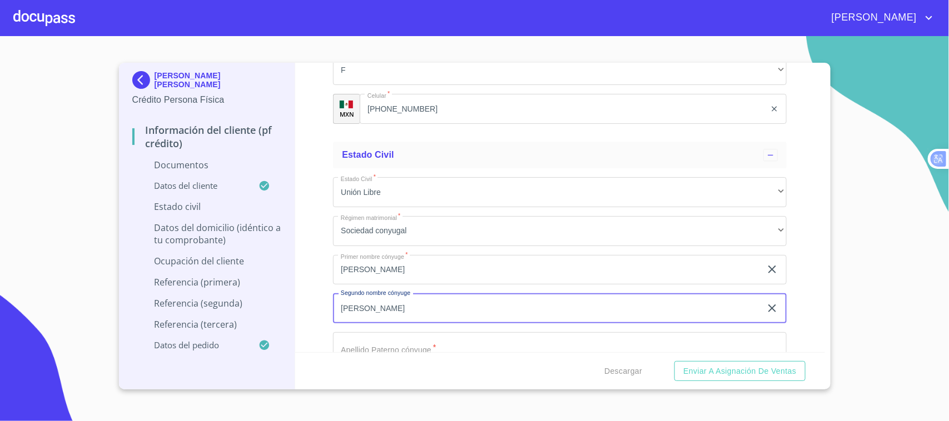
type input "[PERSON_NAME]"
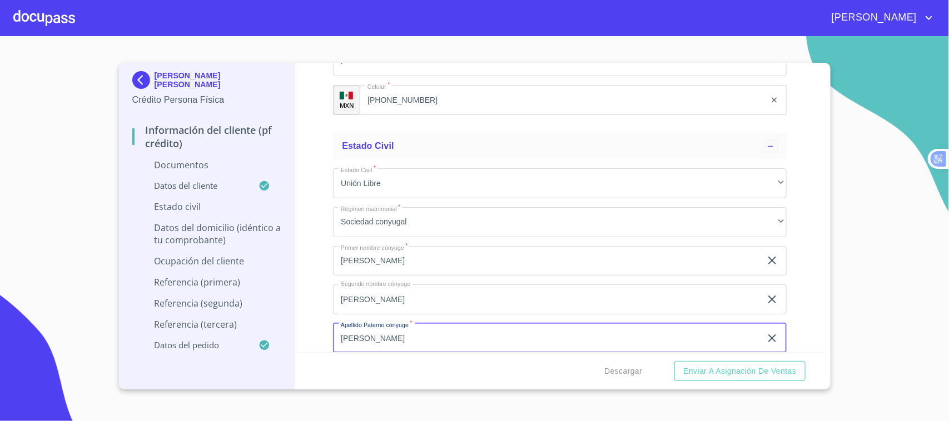
type input "[PERSON_NAME]"
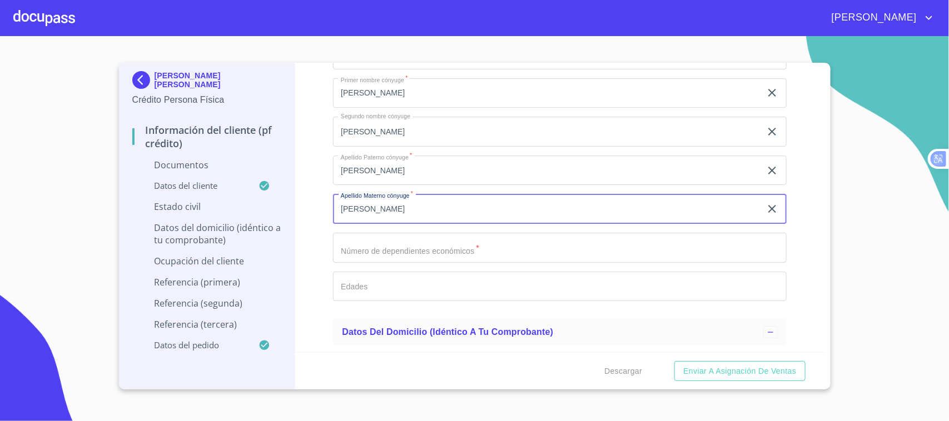
type input "[PERSON_NAME]"
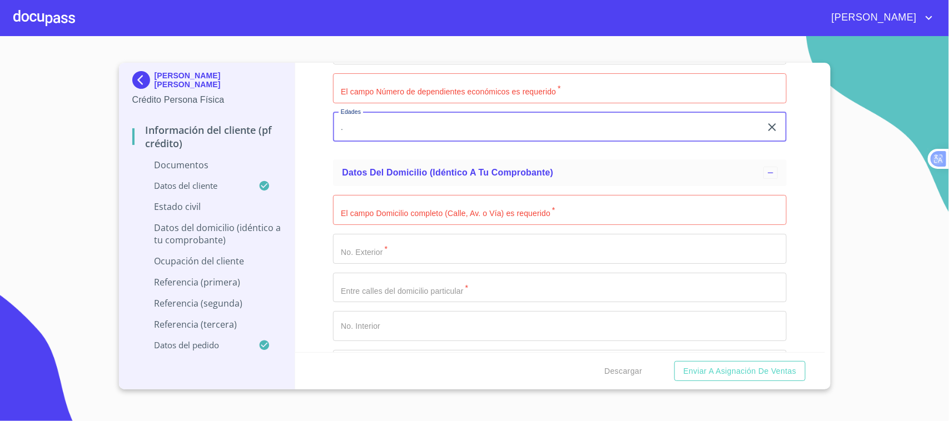
scroll to position [3562, 0]
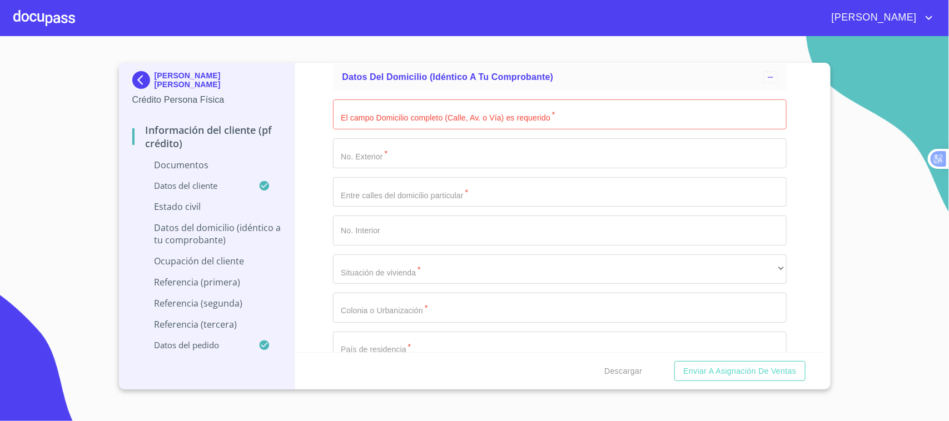
type input "."
click at [448, 118] on input "Documento de identificación.   *" at bounding box center [560, 115] width 454 height 30
type input "CIRUJANOS"
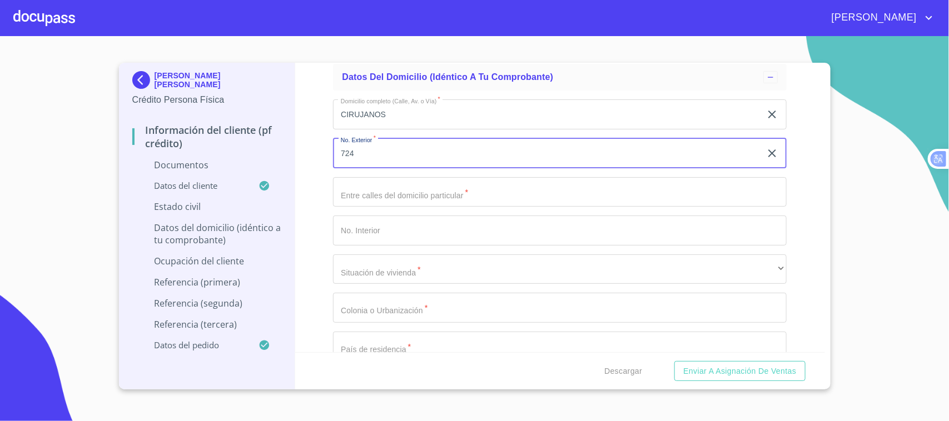
type input "724"
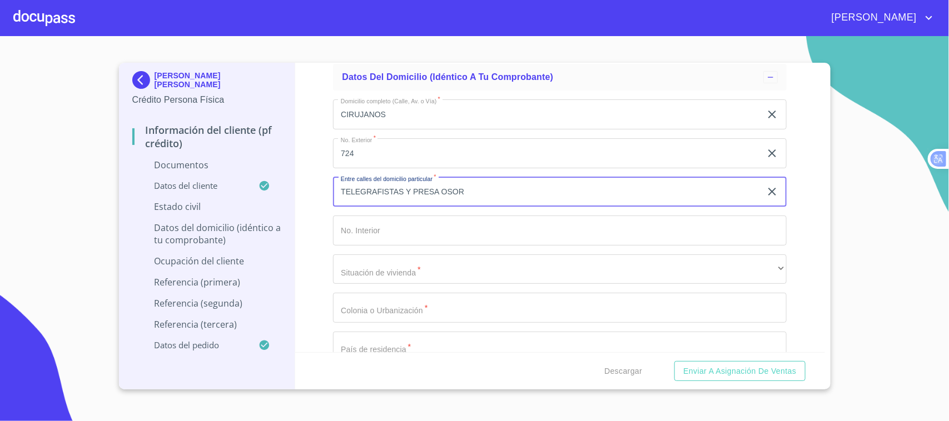
type input "TELEGRAFISTAS Y PRESA OSOR"
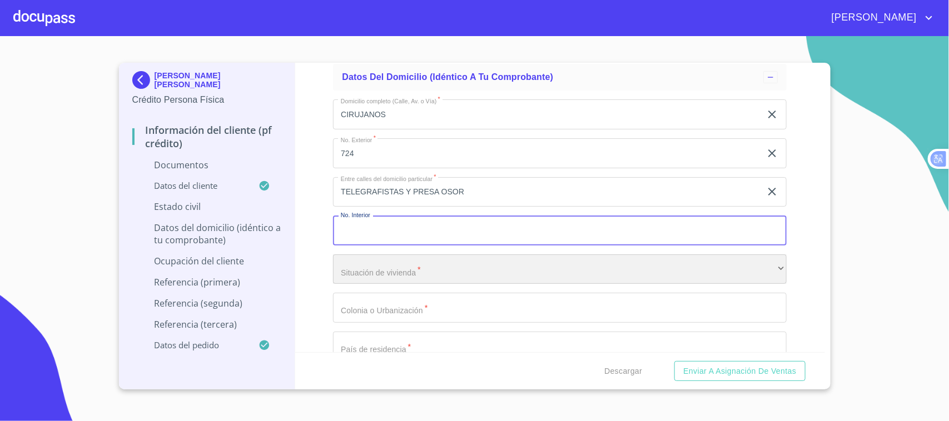
click at [431, 274] on div "​" at bounding box center [560, 270] width 454 height 30
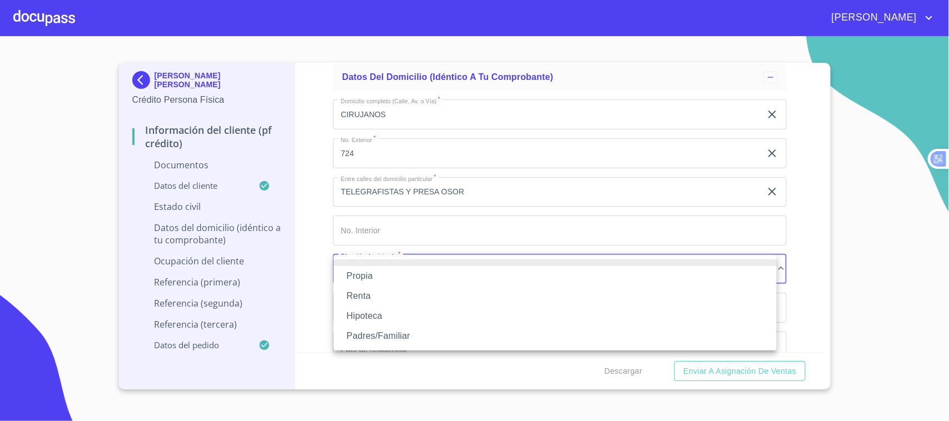
click at [418, 282] on li "Propia" at bounding box center [555, 276] width 443 height 20
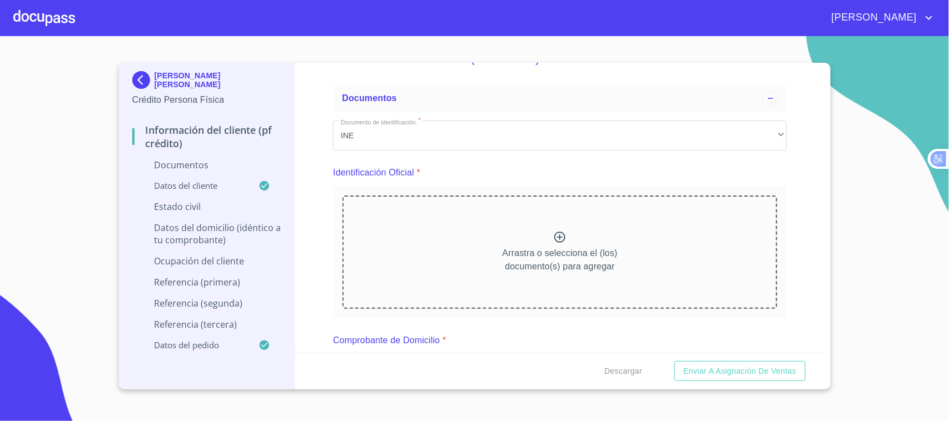
scroll to position [0, 0]
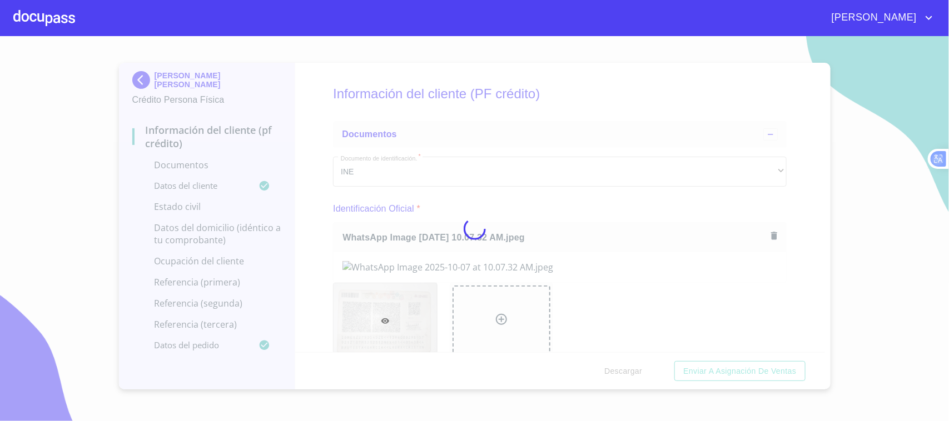
click at [571, 209] on div at bounding box center [474, 228] width 949 height 385
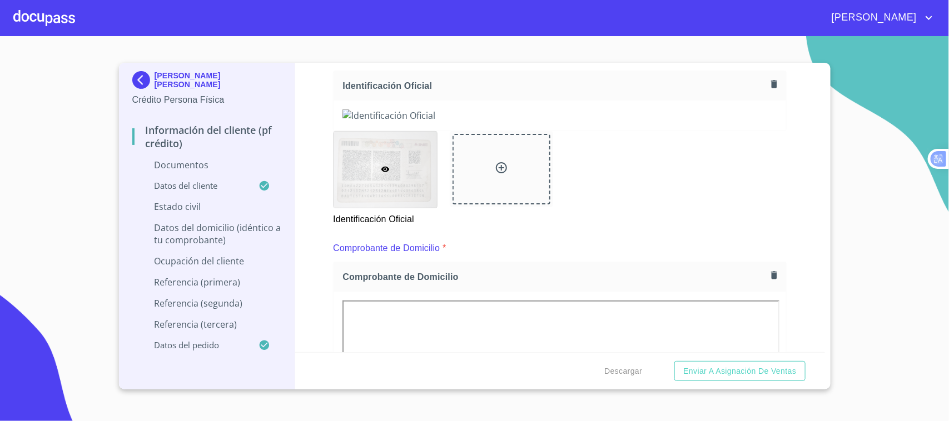
scroll to position [287, 0]
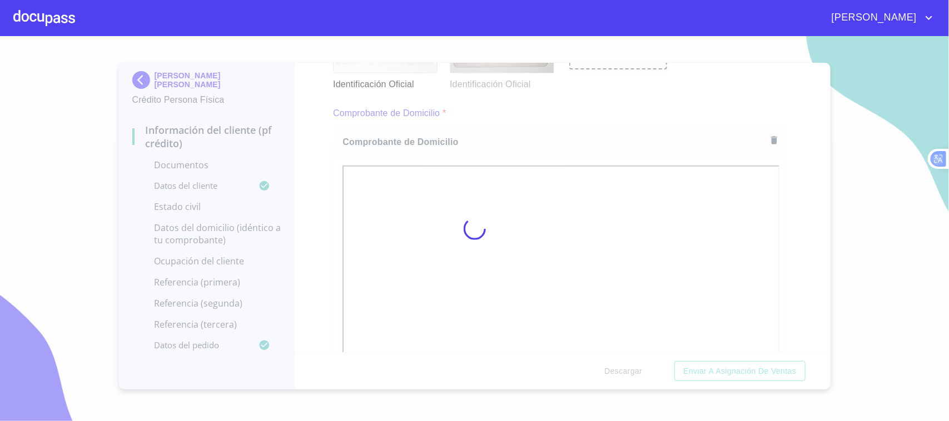
click at [320, 171] on div at bounding box center [474, 228] width 949 height 385
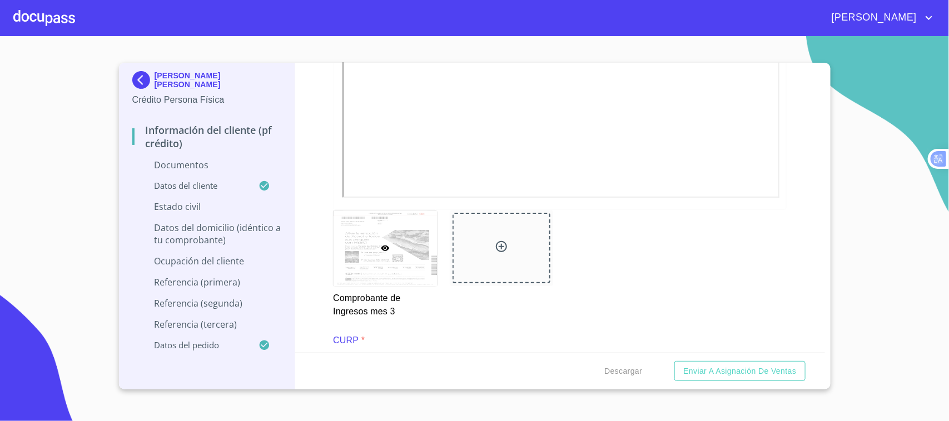
scroll to position [2160, 0]
